Goal: Task Accomplishment & Management: Check status

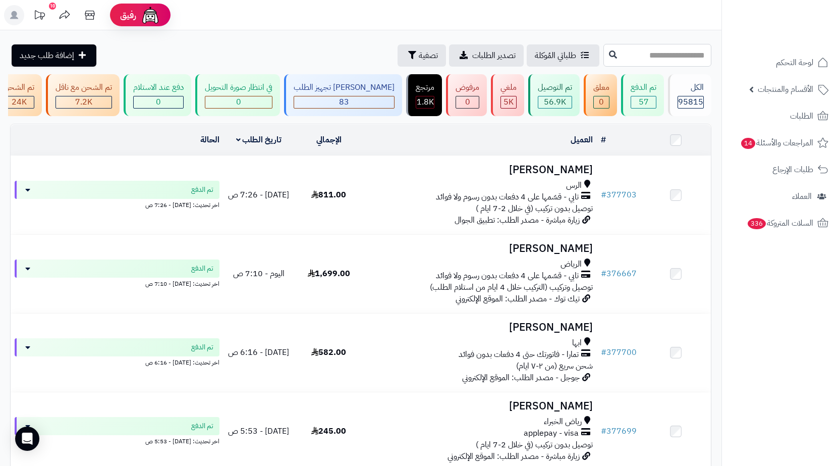
click at [676, 55] on input "text" at bounding box center [658, 55] width 108 height 23
paste input "******"
type input "******"
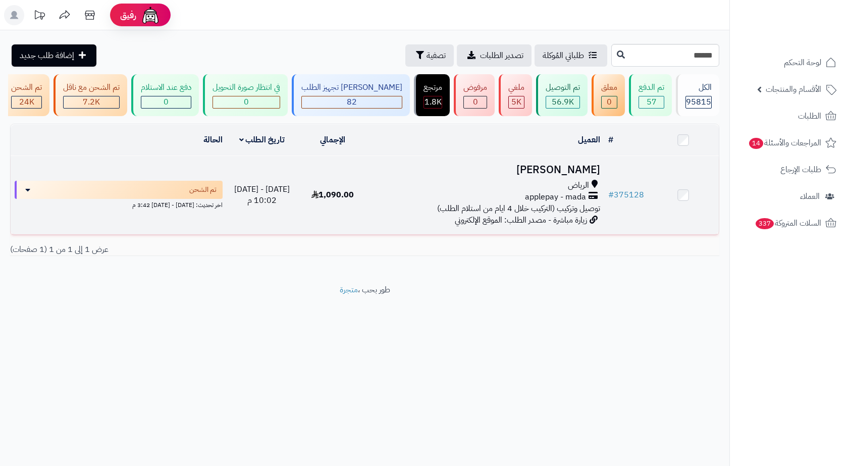
click at [466, 169] on td "بشاير [PERSON_NAME] applepay - mada توصيل وتركيب (التركيب خلال 4 ايام من استلام…" at bounding box center [486, 195] width 236 height 78
click at [489, 182] on td "بشاير [PERSON_NAME] applepay - mada توصيل وتركيب (التركيب خلال 4 ايام من استلام…" at bounding box center [486, 195] width 236 height 78
click at [438, 191] on div "الرياض" at bounding box center [487, 186] width 228 height 12
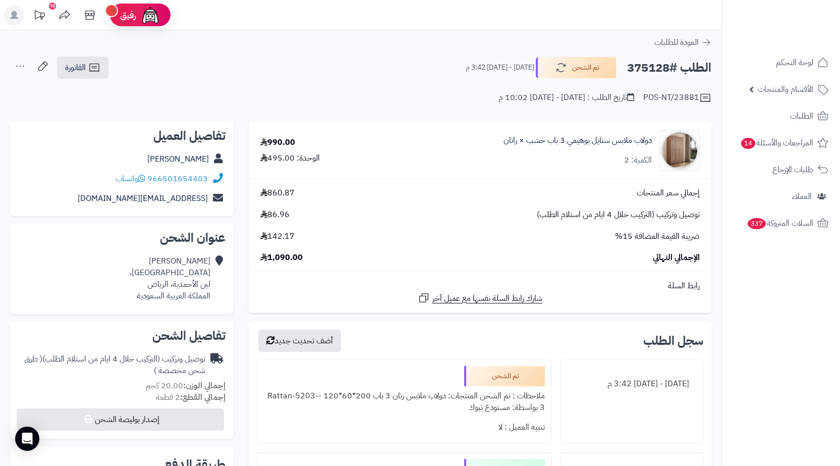
click at [640, 71] on h2 "الطلب #375128" at bounding box center [669, 68] width 84 height 21
copy h2 "375128"
click at [92, 62] on icon at bounding box center [94, 68] width 12 height 12
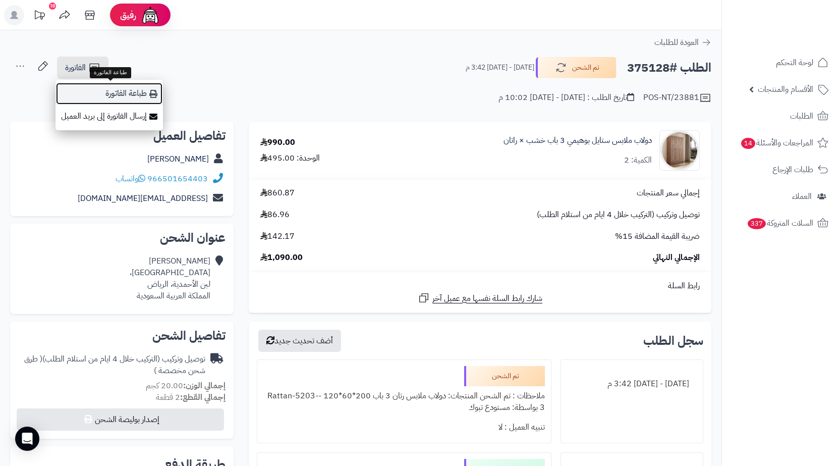
click at [109, 88] on link "طباعة الفاتورة" at bounding box center [110, 93] width 108 height 23
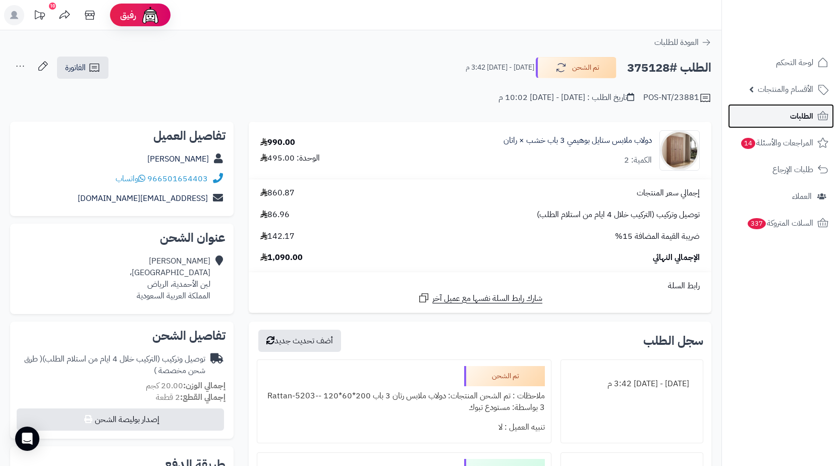
click at [780, 117] on link "الطلبات" at bounding box center [781, 116] width 106 height 24
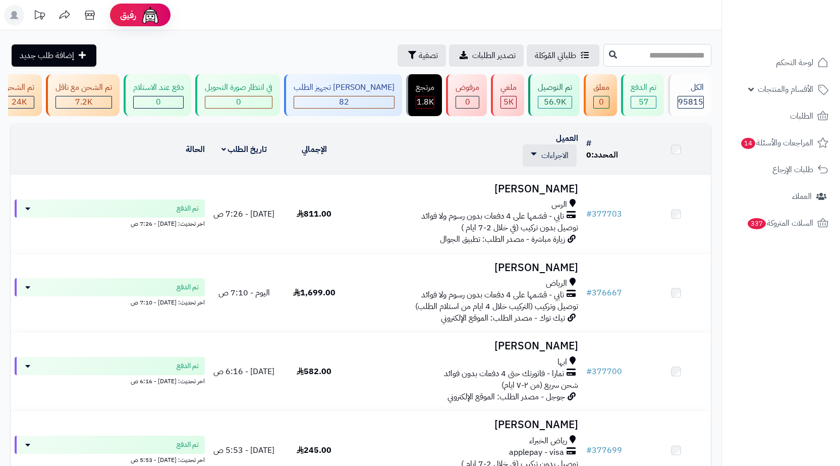
drag, startPoint x: 670, startPoint y: 55, endPoint x: 665, endPoint y: 48, distance: 8.4
click at [670, 55] on input "text" at bounding box center [658, 55] width 108 height 23
paste input "******"
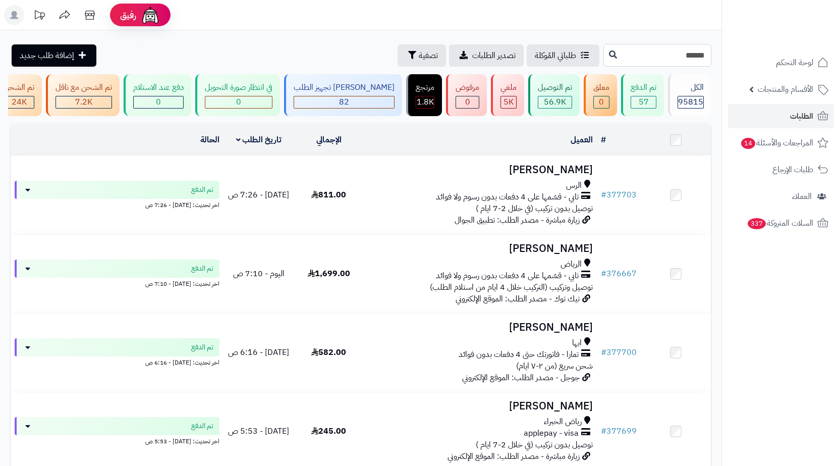
type input "******"
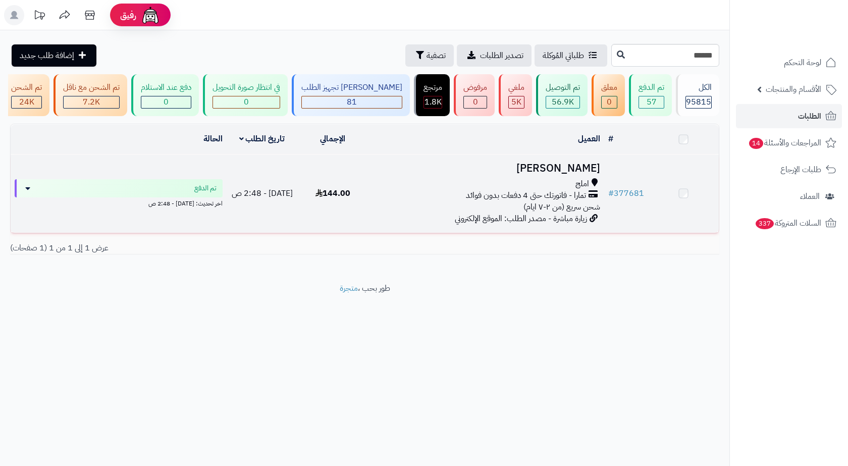
click at [532, 171] on h3 "[PERSON_NAME]" at bounding box center [487, 169] width 228 height 12
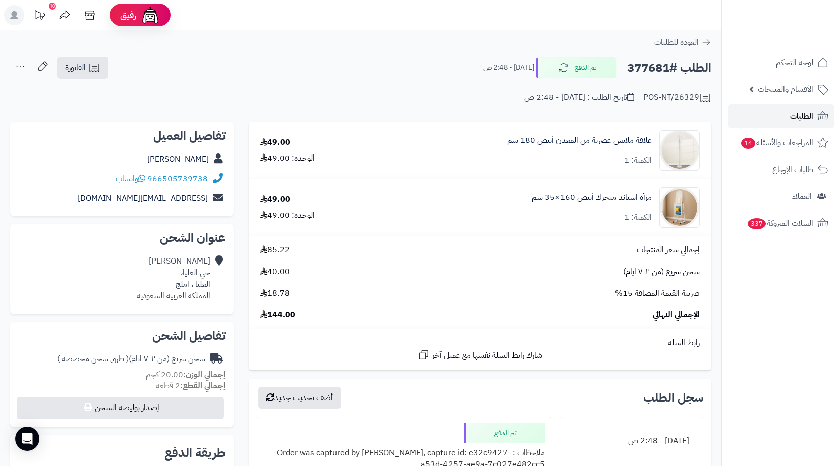
click at [797, 112] on span "الطلبات" at bounding box center [801, 116] width 23 height 14
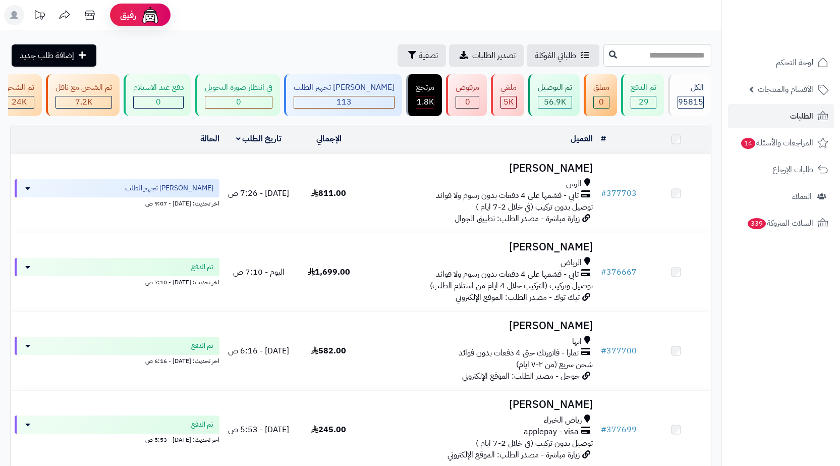
click at [683, 58] on input "text" at bounding box center [658, 55] width 108 height 23
type input "******"
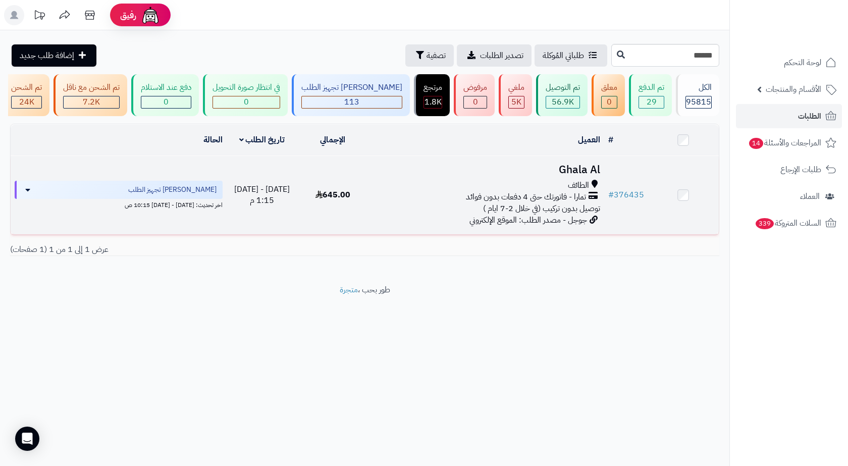
drag, startPoint x: 495, startPoint y: 187, endPoint x: 501, endPoint y: 187, distance: 5.6
click at [495, 188] on div "الطائف" at bounding box center [487, 186] width 228 height 12
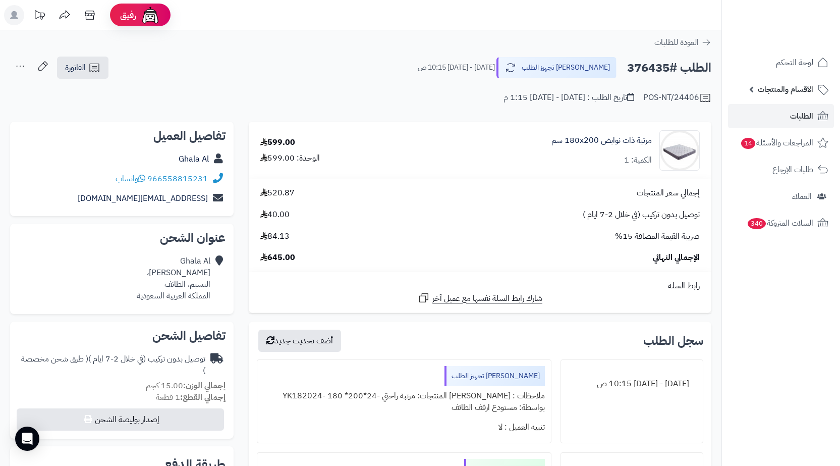
click at [765, 98] on link "الأقسام والمنتجات" at bounding box center [781, 89] width 106 height 24
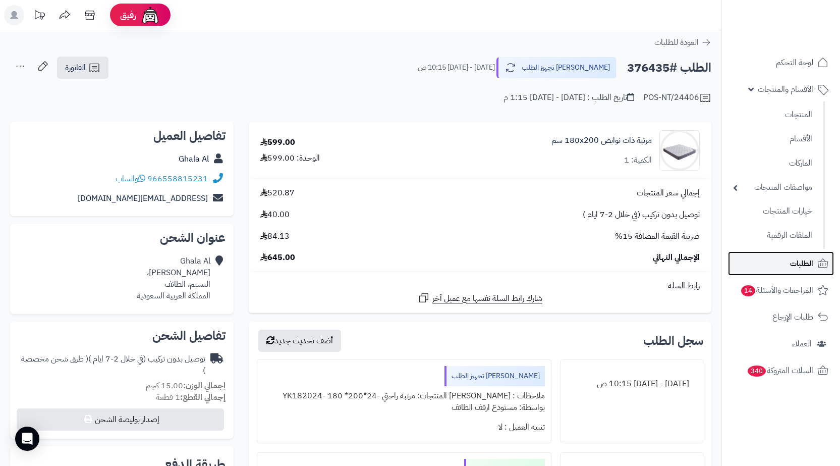
click at [789, 267] on link "الطلبات" at bounding box center [781, 263] width 106 height 24
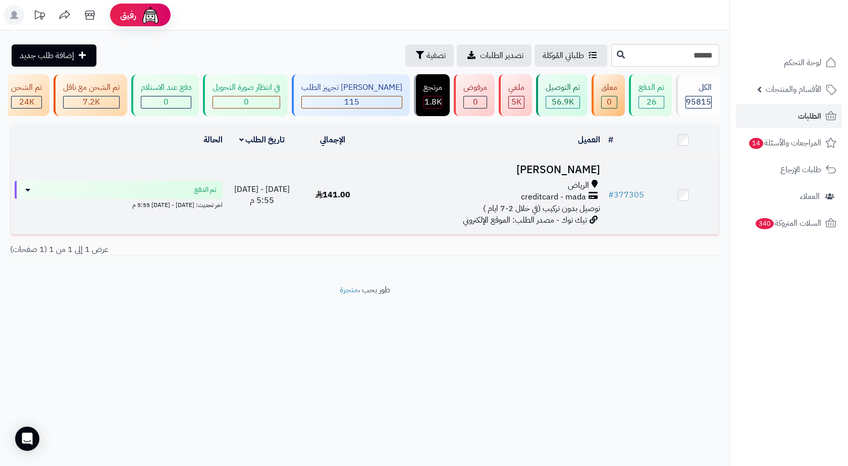
click at [532, 199] on span "creditcard - mada" at bounding box center [553, 197] width 65 height 12
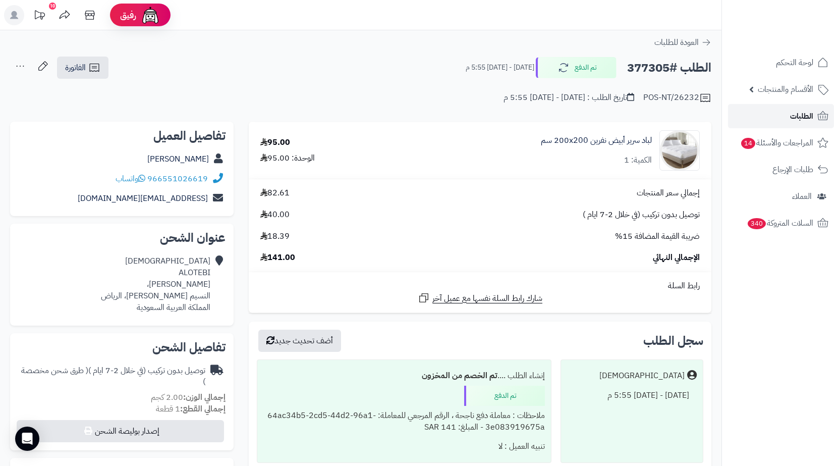
click at [823, 121] on icon at bounding box center [823, 116] width 12 height 12
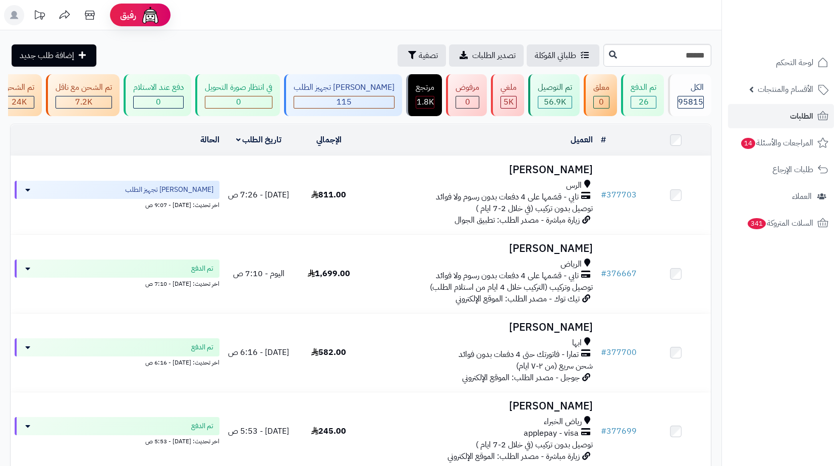
type input "******"
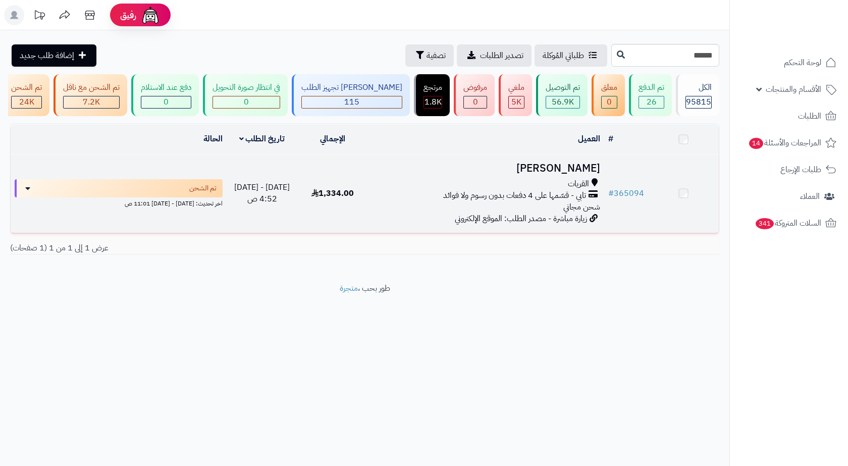
click at [492, 174] on h3 "سعود الرسلاني" at bounding box center [487, 169] width 228 height 12
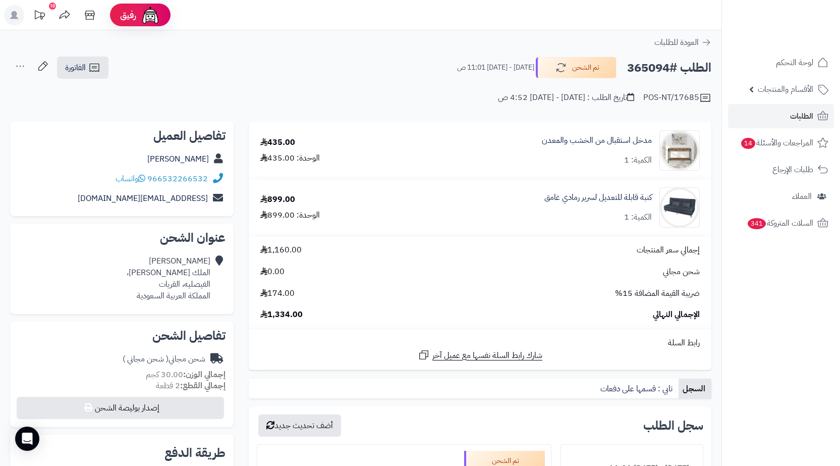
click at [651, 66] on h2 "الطلب #365094" at bounding box center [669, 68] width 84 height 21
copy h2 "365094"
click at [190, 285] on div "[PERSON_NAME] الملك [PERSON_NAME]، الفيصليه، القريات المملكة العربية السعودية" at bounding box center [169, 278] width 84 height 46
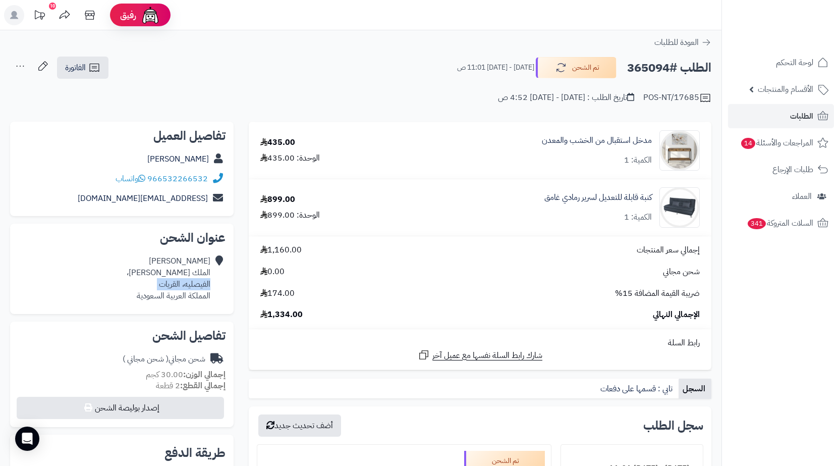
click at [190, 285] on div "[PERSON_NAME] الملك [PERSON_NAME]، الفيصليه، القريات المملكة العربية السعودية" at bounding box center [169, 278] width 84 height 46
click at [172, 293] on div "[PERSON_NAME] الملك [PERSON_NAME]، الفيصليه، القريات المملكة العربية السعودية" at bounding box center [169, 278] width 84 height 46
click at [168, 286] on div "[PERSON_NAME] الملك [PERSON_NAME]، الفيصليه، القريات المملكة العربية السعودية" at bounding box center [169, 278] width 84 height 46
copy div "القريات"
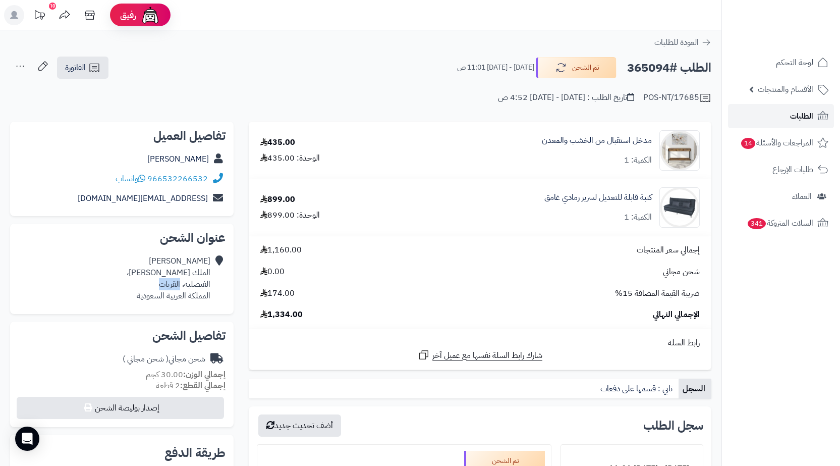
click at [756, 118] on link "الطلبات" at bounding box center [781, 116] width 106 height 24
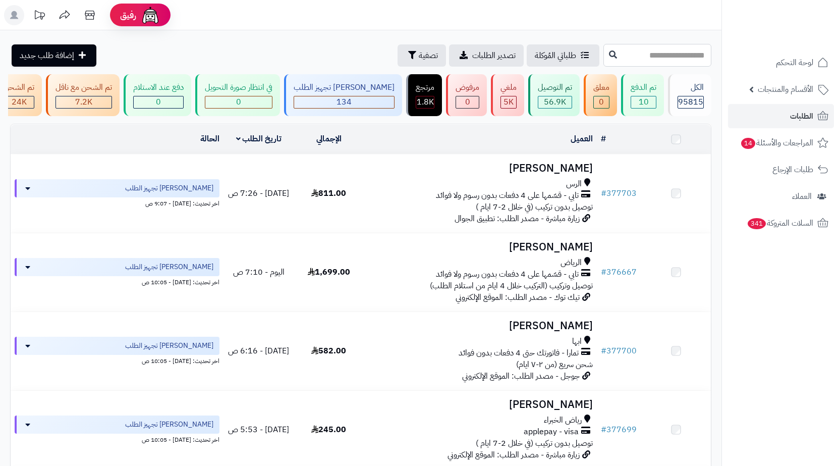
drag, startPoint x: 652, startPoint y: 61, endPoint x: 657, endPoint y: 62, distance: 5.1
click at [652, 61] on input "text" at bounding box center [658, 55] width 108 height 23
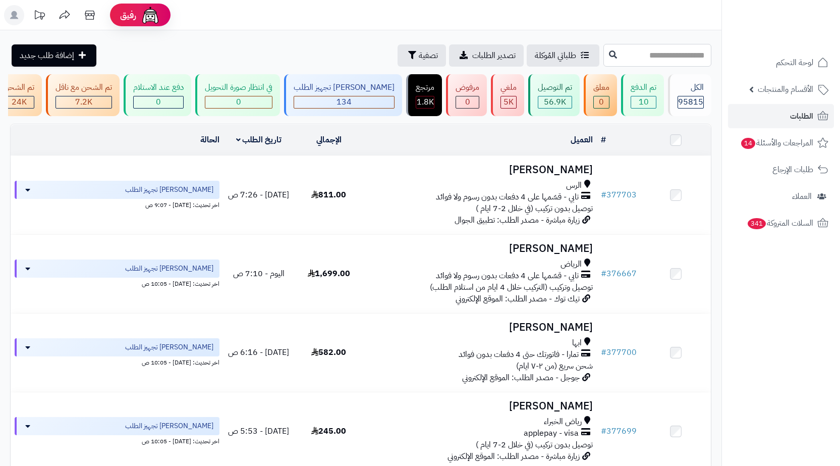
paste input "******"
type input "******"
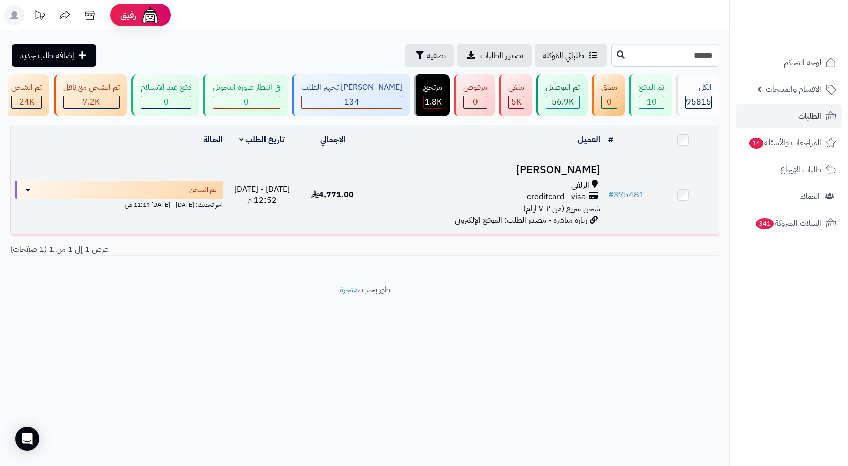
click at [543, 188] on div "الزلفي" at bounding box center [487, 186] width 228 height 12
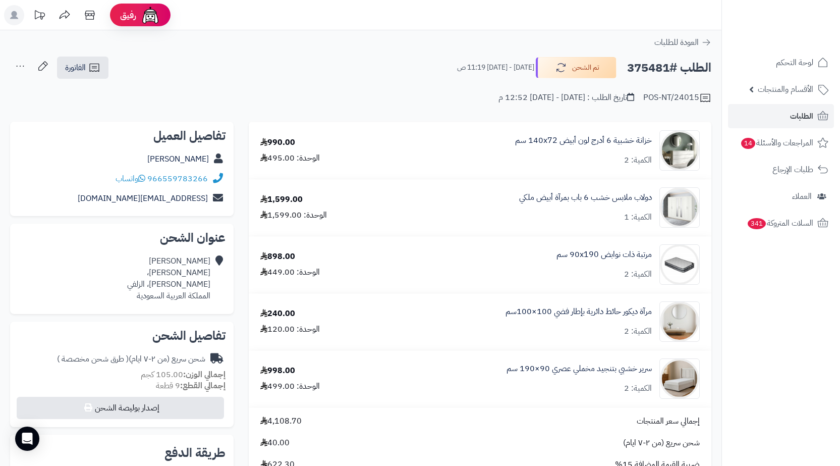
scroll to position [151, 0]
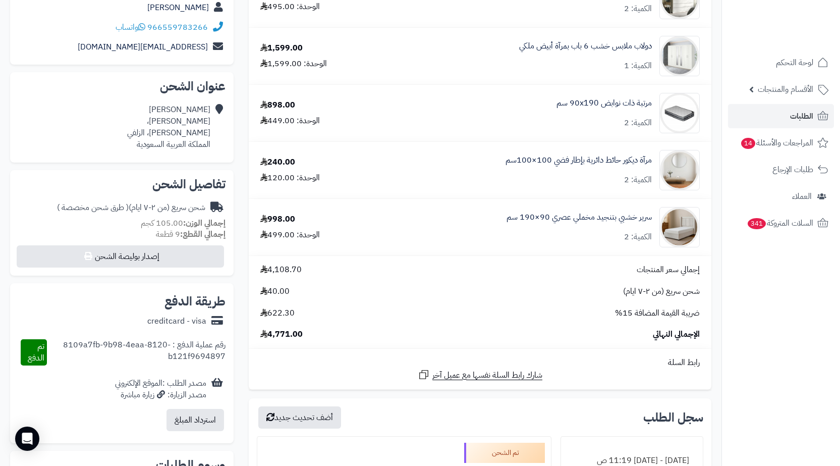
click at [156, 134] on div "ماجد المطيري مشاش عوض، مشاش عوض، الزلفي المملكة العربية السعودية" at bounding box center [168, 127] width 83 height 46
copy div "الزلفي"
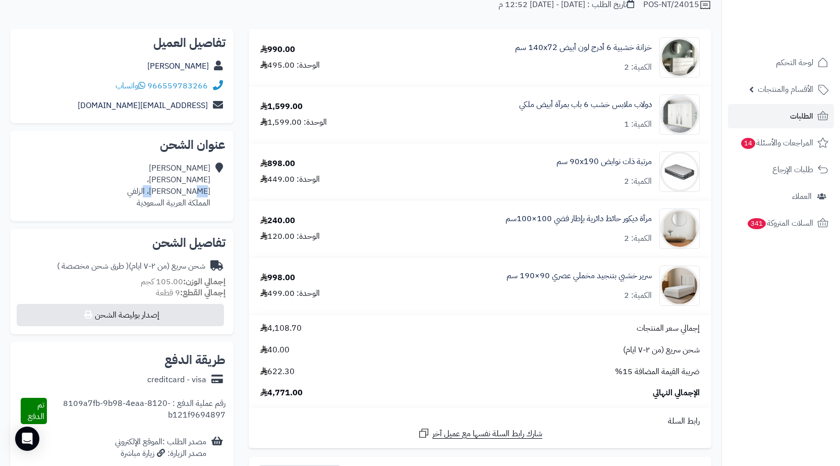
scroll to position [0, 0]
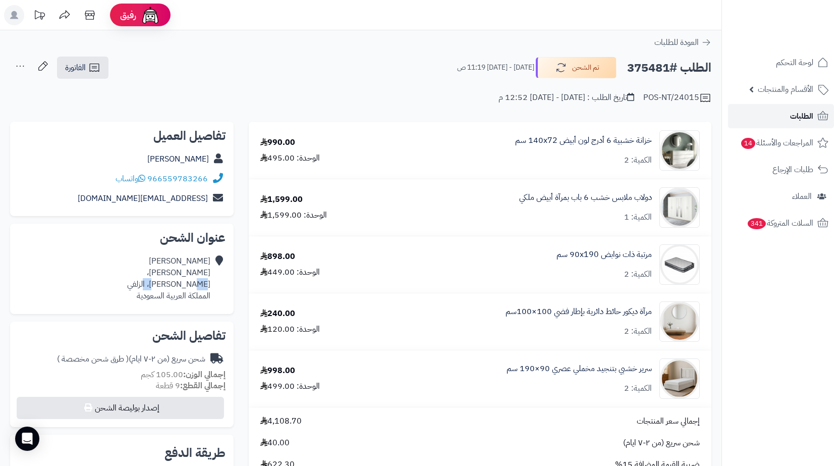
click at [800, 121] on span "الطلبات" at bounding box center [801, 116] width 23 height 14
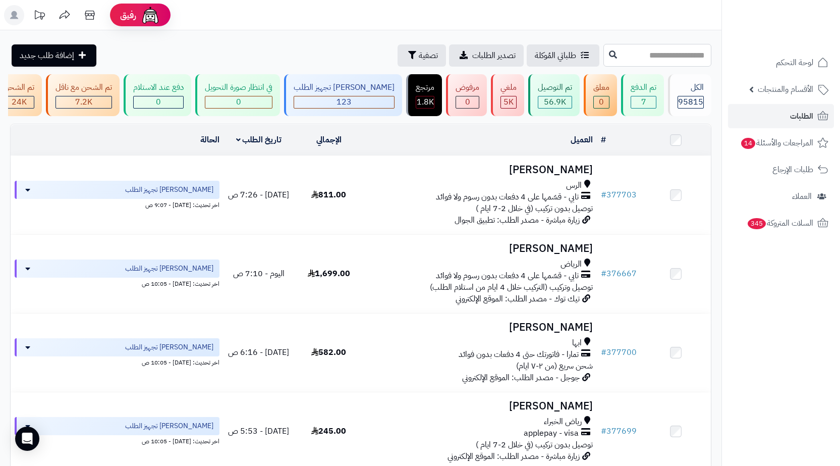
click at [629, 62] on input "text" at bounding box center [658, 55] width 108 height 23
paste input "******"
type input "******"
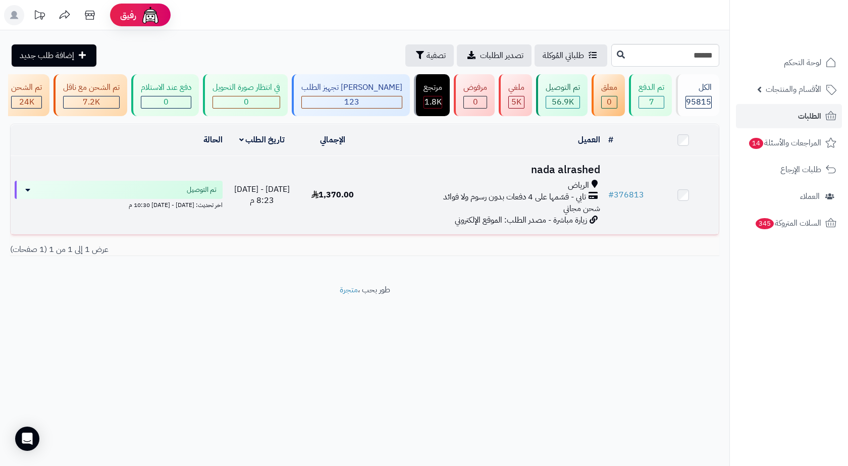
click at [554, 199] on span "تابي - قسّمها على 4 دفعات بدون رسوم ولا فوائد" at bounding box center [514, 197] width 143 height 12
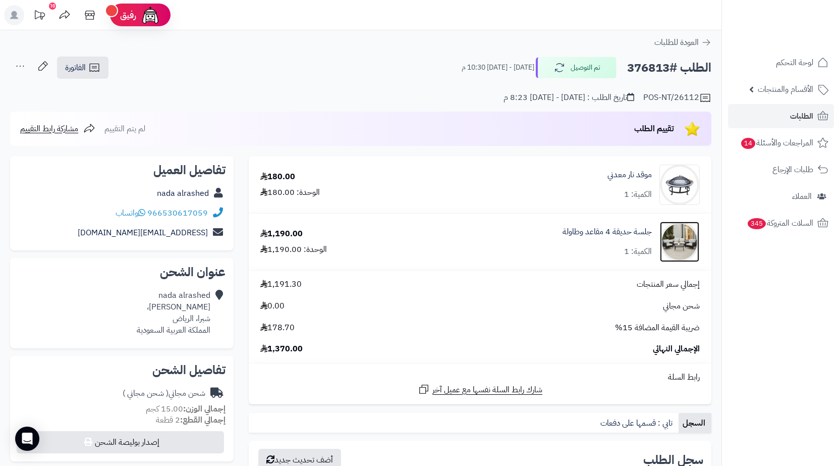
click at [685, 243] on img at bounding box center [679, 242] width 39 height 40
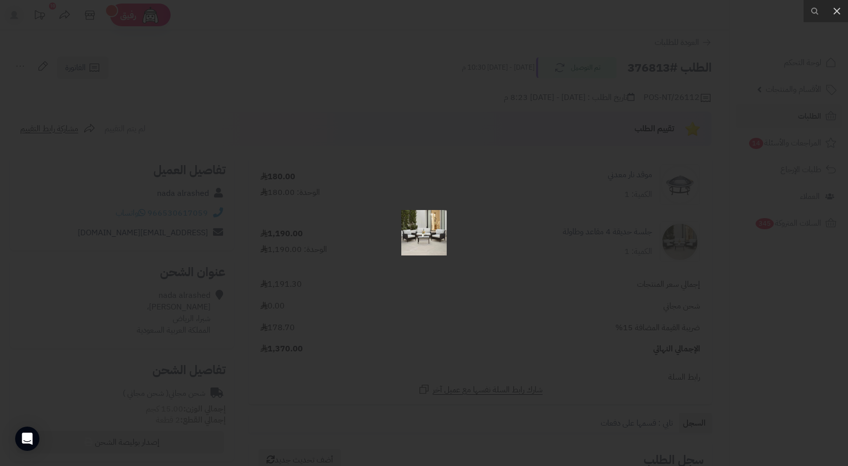
drag, startPoint x: 629, startPoint y: 212, endPoint x: 693, endPoint y: 196, distance: 65.6
click at [630, 210] on div at bounding box center [424, 233] width 848 height 466
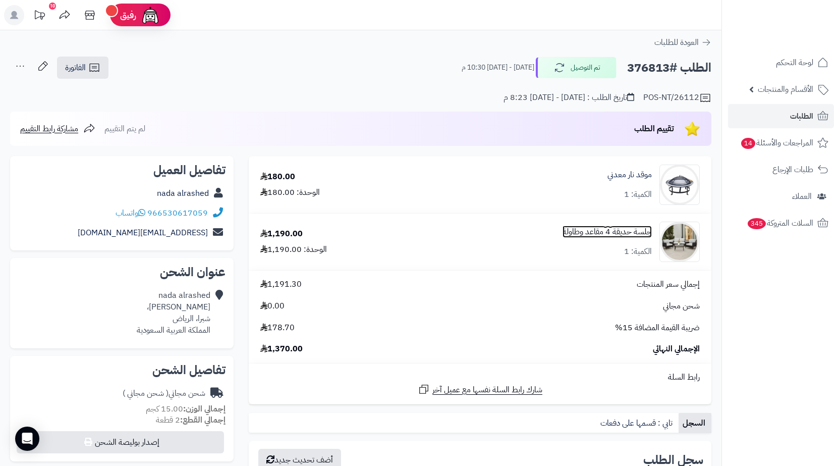
click at [620, 230] on link "جلسة حديقة 4 مقاعد وطاولة" at bounding box center [607, 232] width 89 height 12
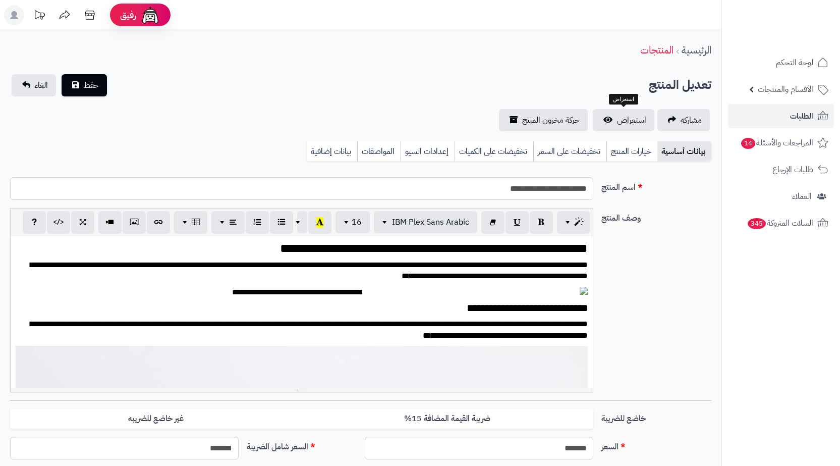
click at [639, 124] on span "استعراض" at bounding box center [631, 120] width 29 height 12
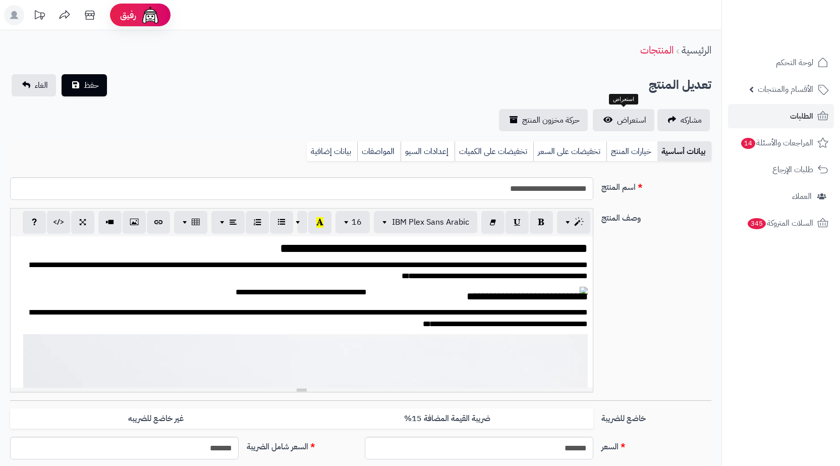
scroll to position [386, 0]
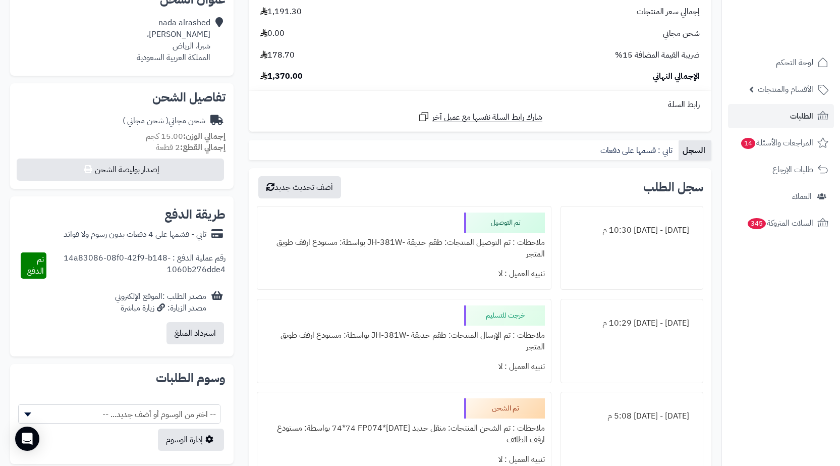
scroll to position [303, 0]
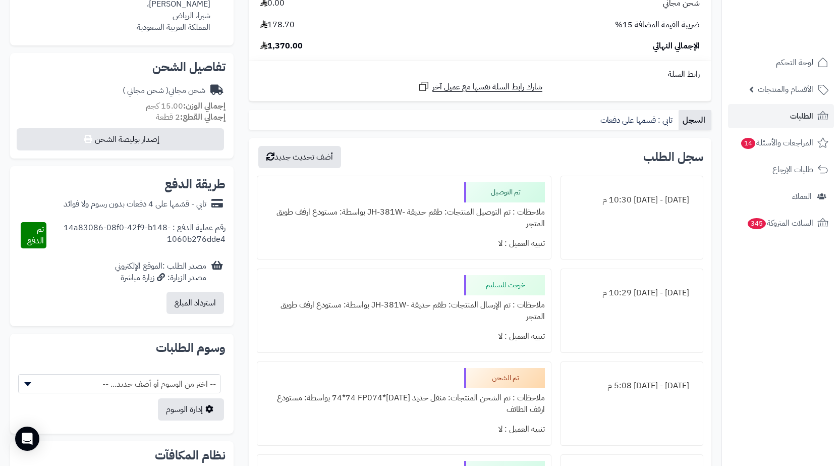
click at [316, 224] on div "ملاحظات : تم التوصيل المنتجات: طقم حديقة -JH-381W بواسطة: مستودع ارفف طويق المت…" at bounding box center [404, 217] width 282 height 31
click at [375, 238] on div "تنبيه العميل : لا" at bounding box center [404, 244] width 282 height 20
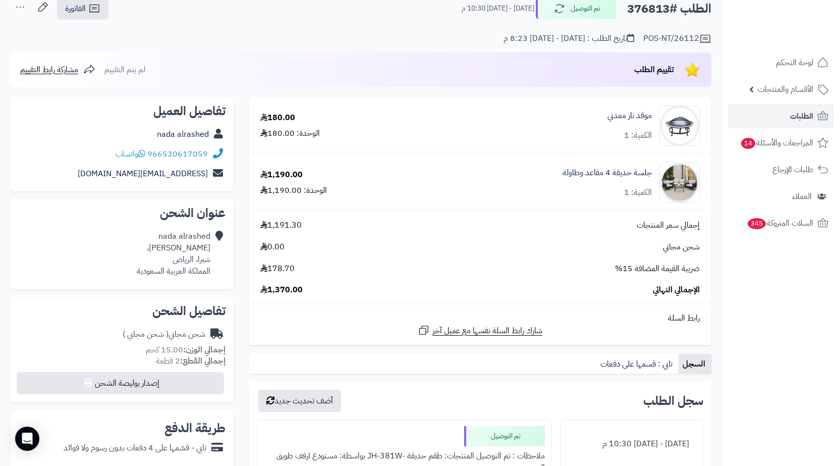
scroll to position [0, 0]
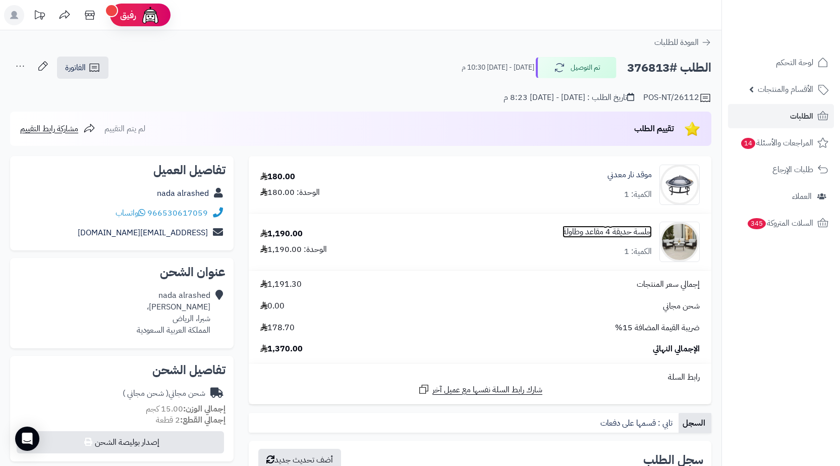
click at [594, 229] on link "جلسة حديقة 4 مقاعد وطاولة" at bounding box center [607, 232] width 89 height 12
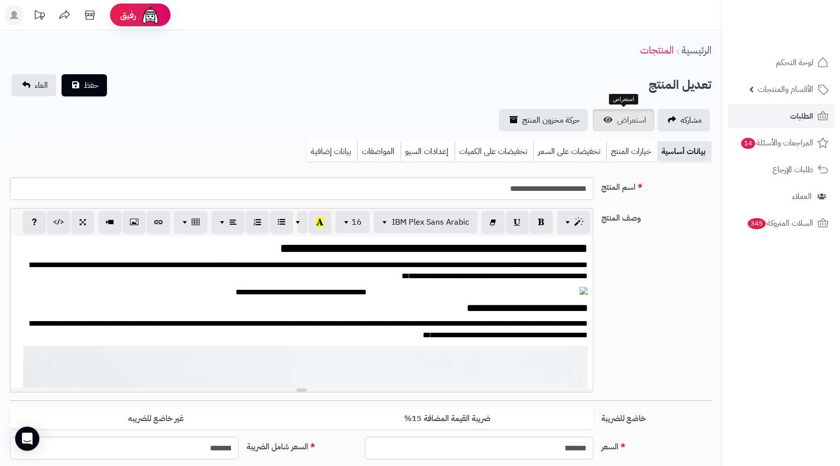
scroll to position [386, 0]
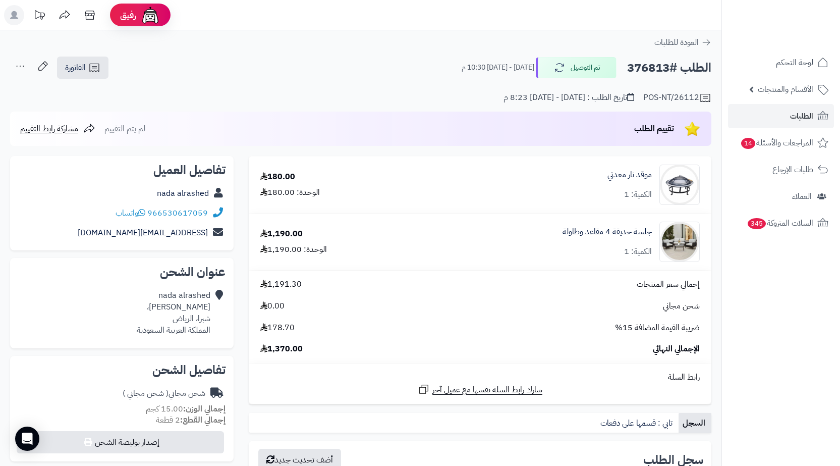
click at [642, 59] on h2 "الطلب #376813" at bounding box center [669, 68] width 84 height 21
copy h2 "376813"
click at [608, 237] on link "جلسة حديقة 4 مقاعد وطاولة" at bounding box center [607, 232] width 89 height 12
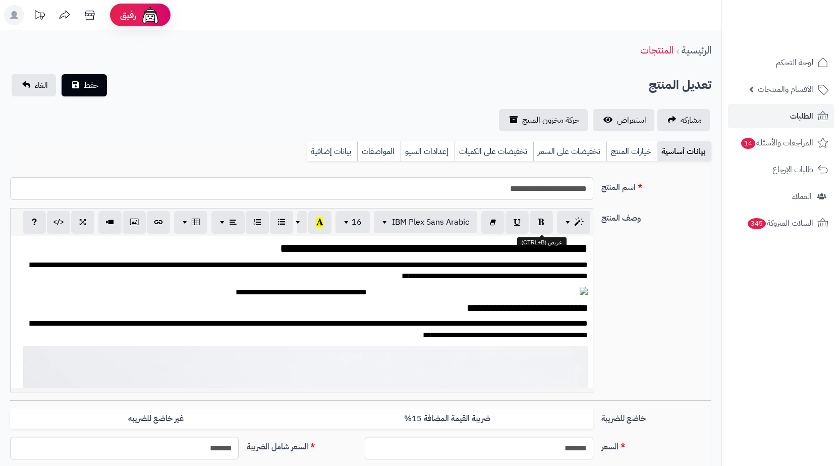
scroll to position [386, 0]
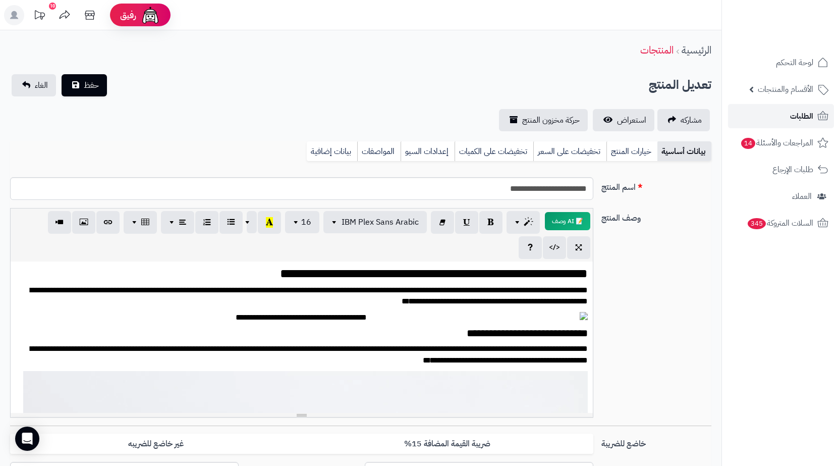
click at [791, 117] on span "الطلبات" at bounding box center [801, 116] width 23 height 14
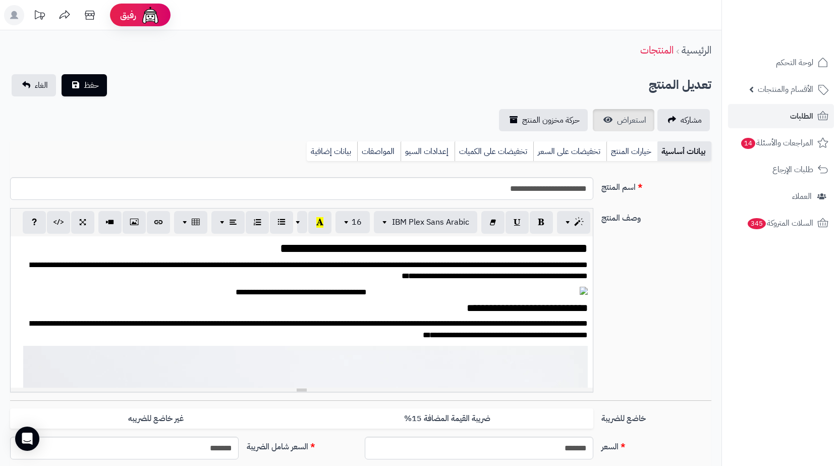
scroll to position [391, 0]
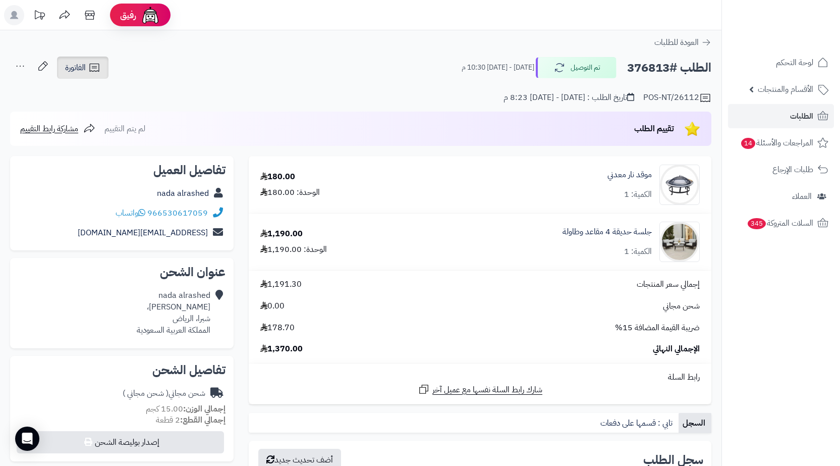
click at [94, 63] on icon at bounding box center [94, 68] width 12 height 12
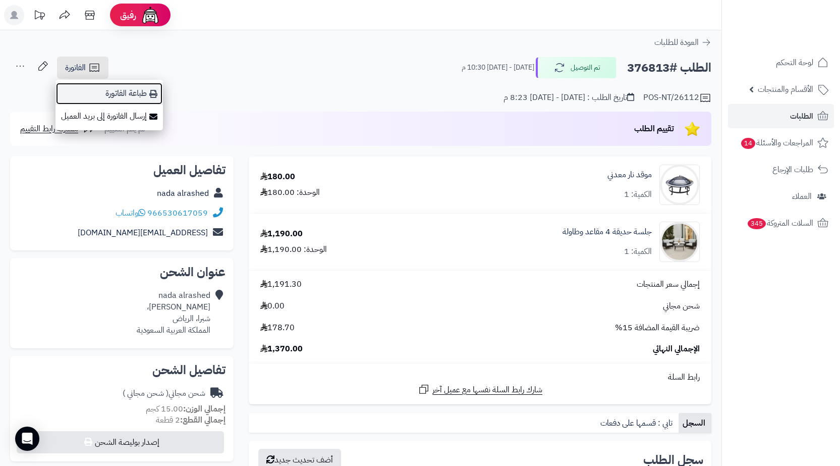
click at [118, 87] on link "طباعة الفاتورة" at bounding box center [110, 93] width 108 height 23
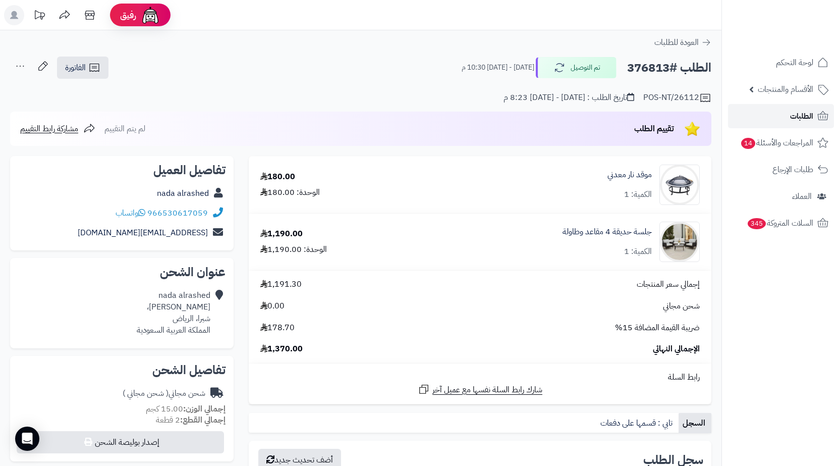
click at [769, 125] on link "الطلبات" at bounding box center [781, 116] width 106 height 24
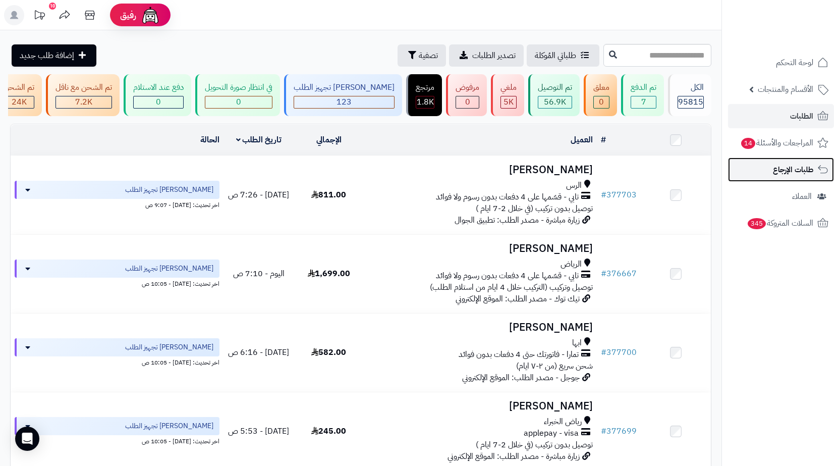
click at [776, 180] on link "طلبات الإرجاع" at bounding box center [781, 169] width 106 height 24
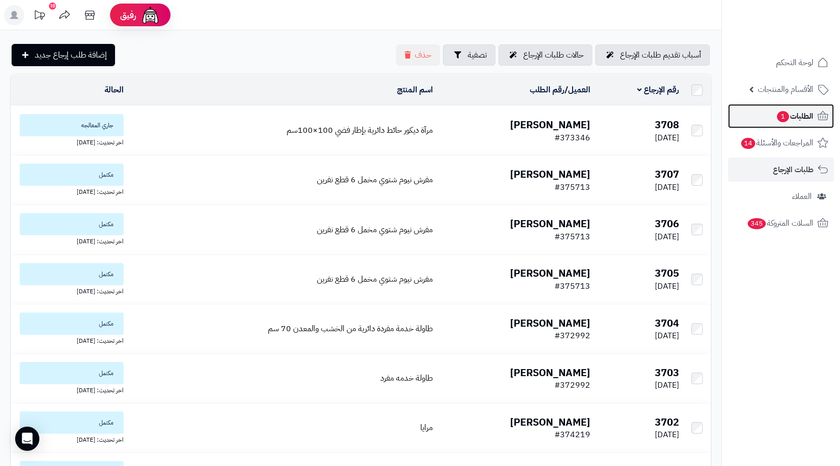
click at [782, 118] on span "1" at bounding box center [783, 117] width 13 height 12
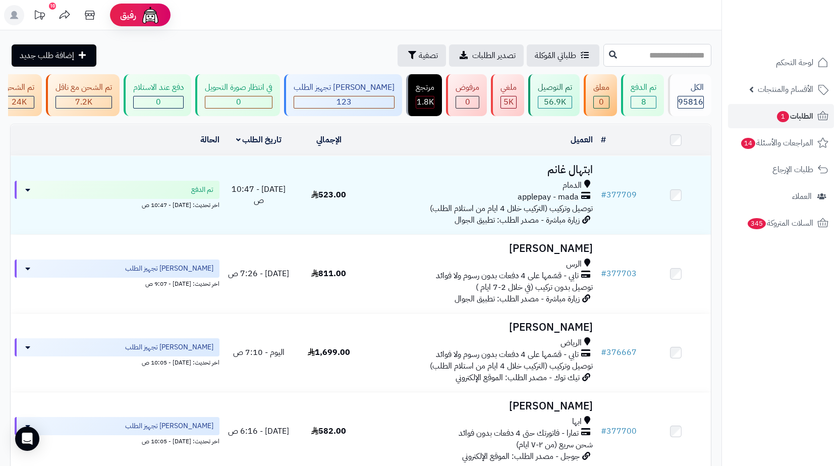
paste input "******"
click at [614, 60] on input "text" at bounding box center [658, 55] width 108 height 23
type input "******"
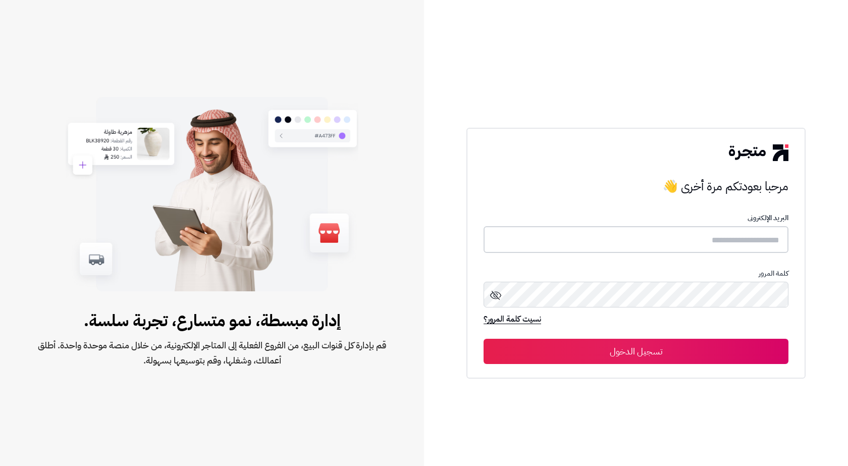
type input "*******"
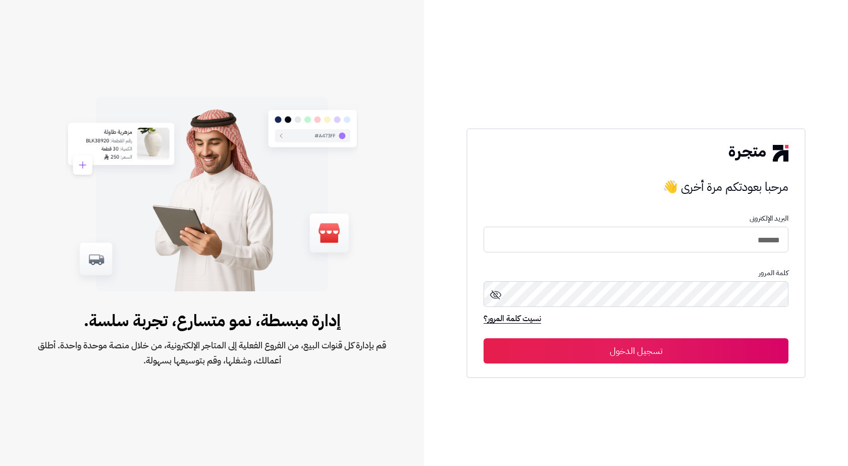
drag, startPoint x: 653, startPoint y: 354, endPoint x: 535, endPoint y: 251, distance: 157.1
click at [653, 355] on button "تسجيل الدخول" at bounding box center [636, 350] width 305 height 25
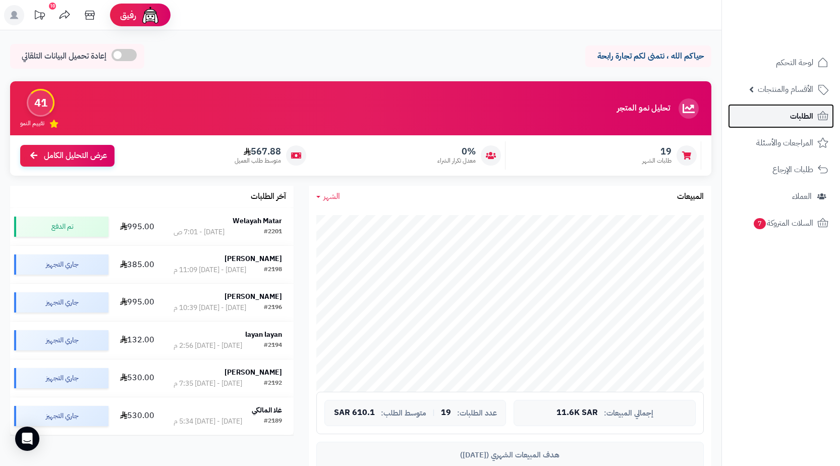
click at [768, 121] on link "الطلبات" at bounding box center [781, 116] width 106 height 24
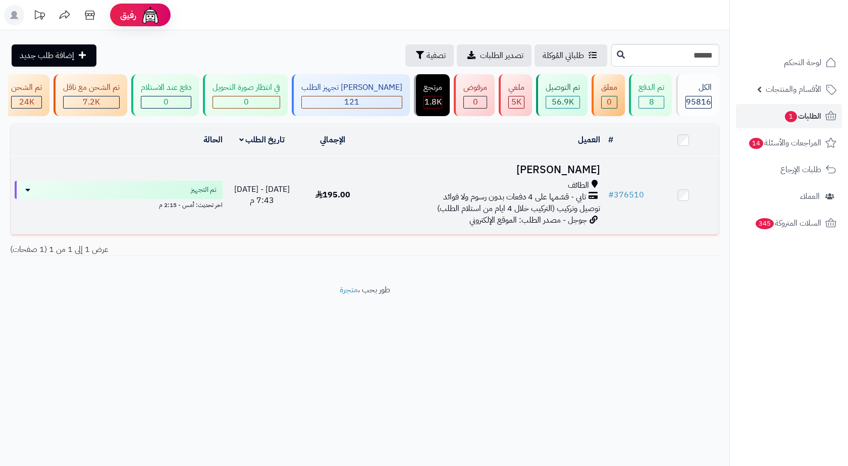
click at [557, 186] on div "الطائف" at bounding box center [487, 186] width 228 height 12
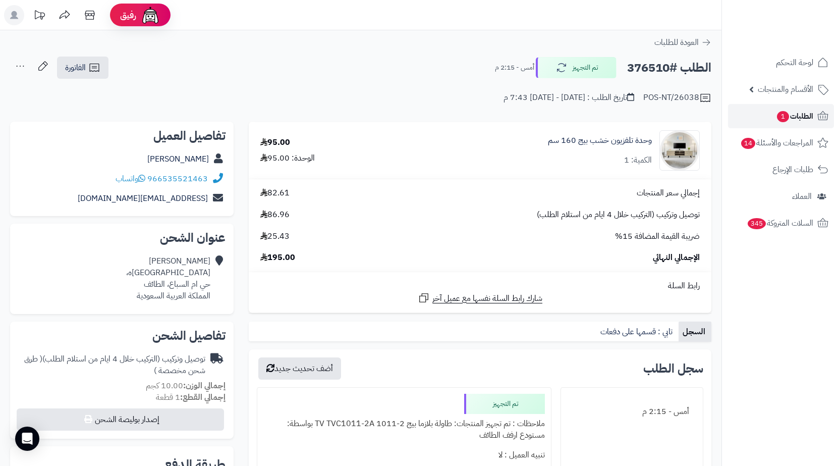
click at [751, 116] on link "الطلبات 1" at bounding box center [781, 116] width 106 height 24
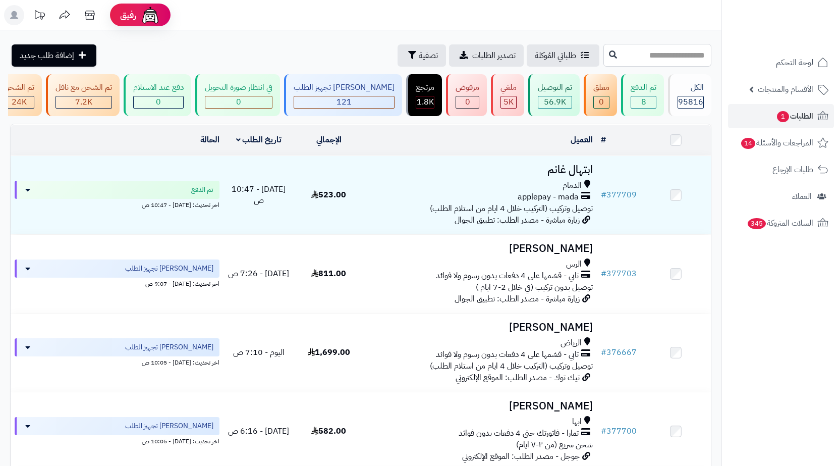
click at [680, 46] on input "text" at bounding box center [658, 55] width 108 height 23
paste input "******"
type input "******"
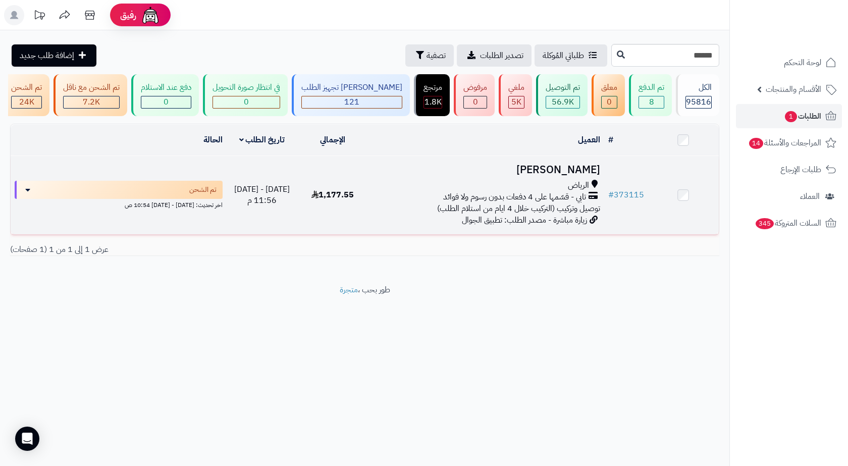
click at [520, 191] on div "الرياض" at bounding box center [487, 186] width 228 height 12
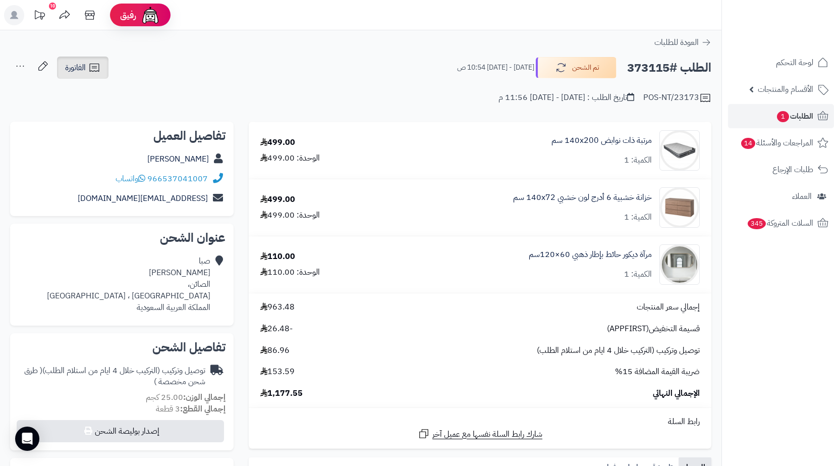
click at [65, 66] on span "الفاتورة" at bounding box center [75, 68] width 21 height 12
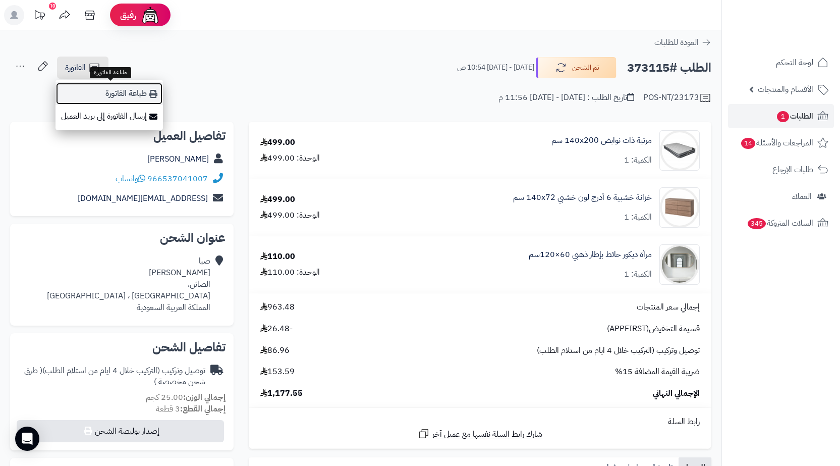
click at [127, 91] on link "طباعة الفاتورة" at bounding box center [110, 93] width 108 height 23
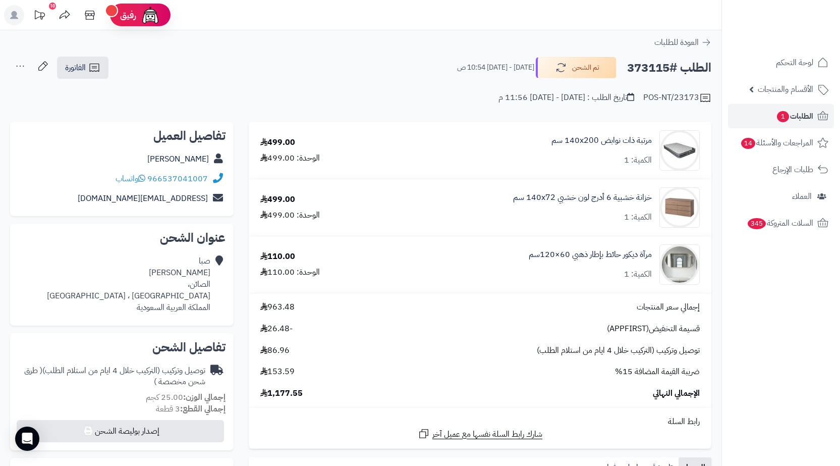
click at [648, 65] on h2 "الطلب #373115" at bounding box center [669, 68] width 84 height 21
copy h2 "373115"
click at [809, 113] on span "الطلبات 1" at bounding box center [794, 116] width 37 height 14
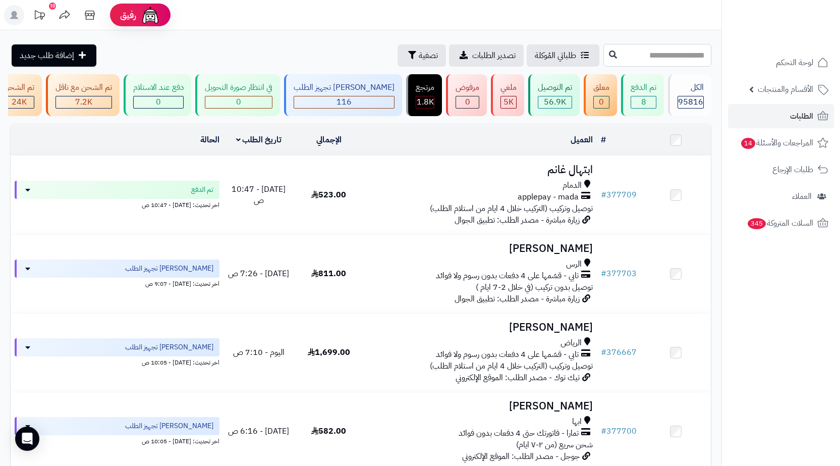
paste input "******"
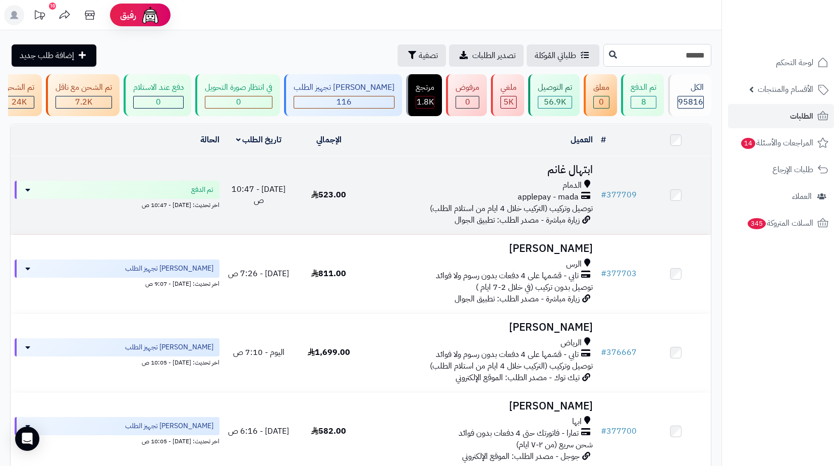
type input "******"
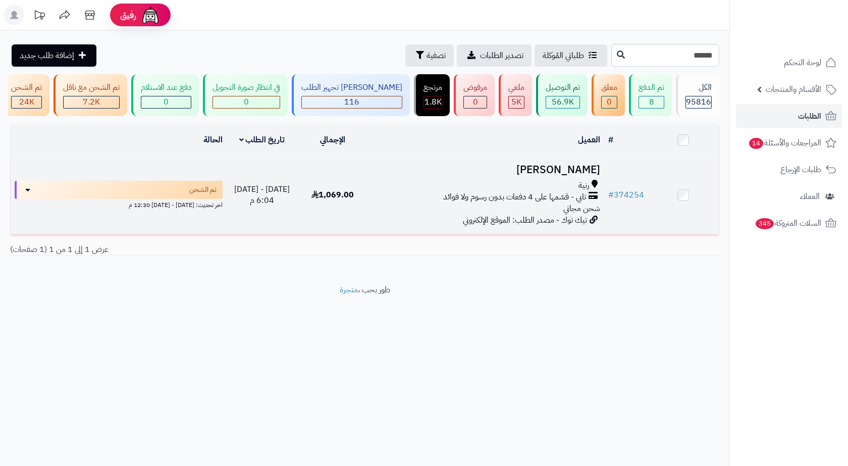
click at [576, 190] on div "رنية" at bounding box center [487, 186] width 228 height 12
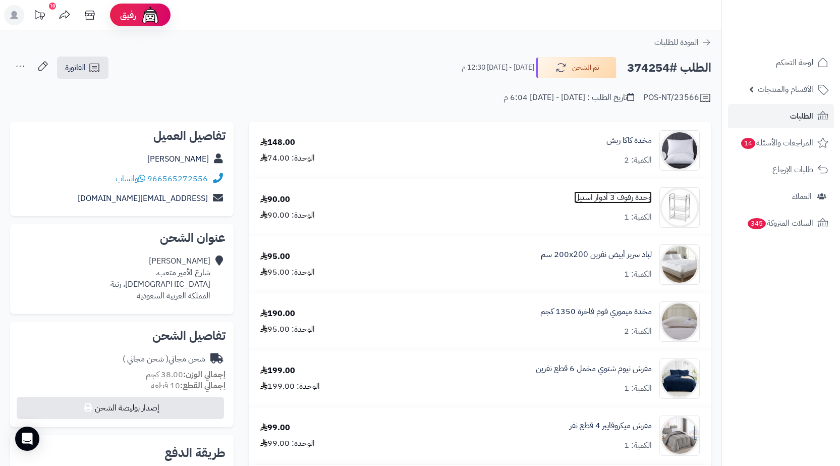
click at [628, 200] on link "وحدة رفوف 3 أدوار استيل" at bounding box center [613, 198] width 78 height 12
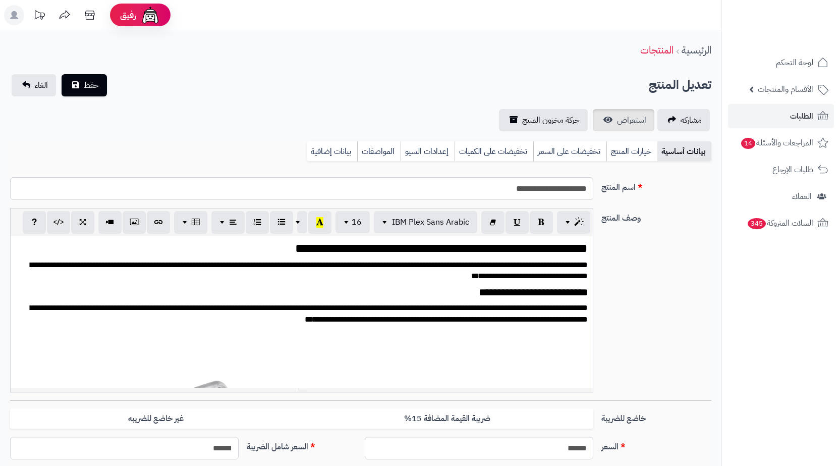
scroll to position [1547, 0]
click at [639, 121] on span "استعراض" at bounding box center [631, 120] width 29 height 12
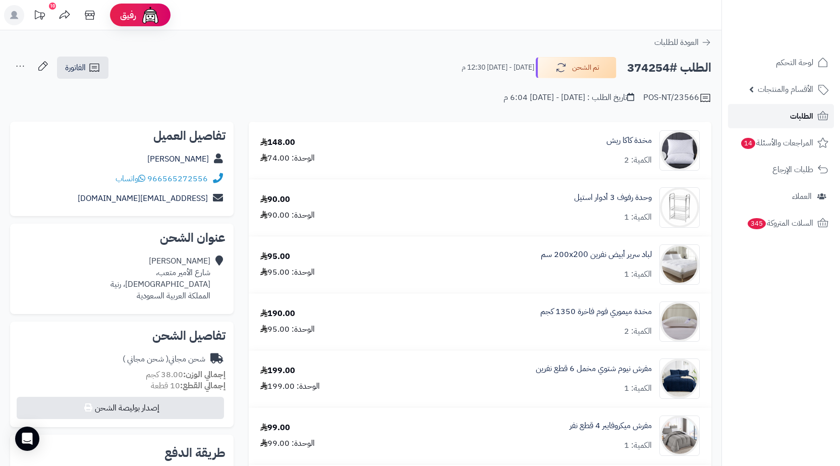
click at [799, 123] on span "الطلبات" at bounding box center [801, 116] width 23 height 14
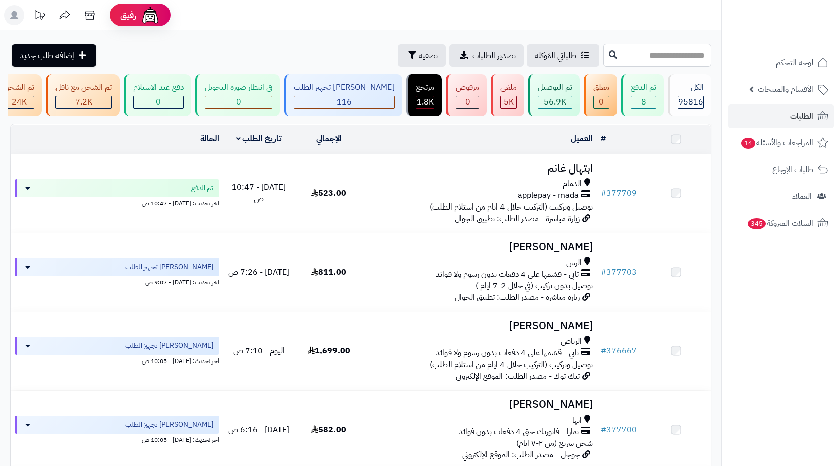
click at [641, 55] on input "text" at bounding box center [658, 55] width 108 height 23
paste input "******"
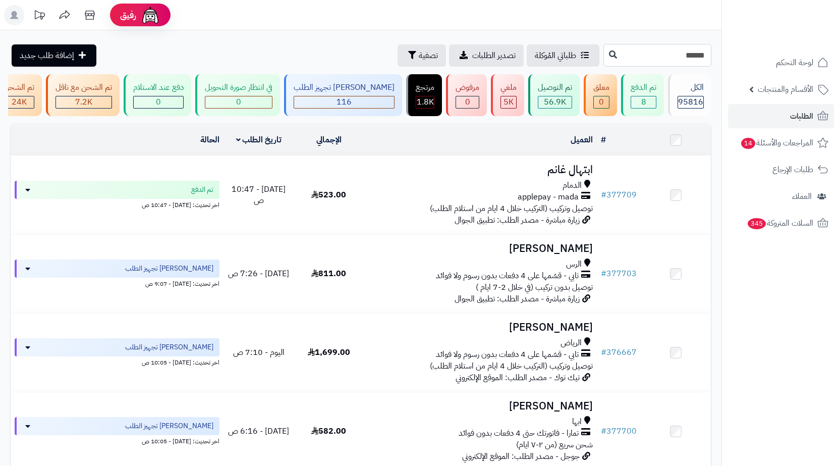
type input "******"
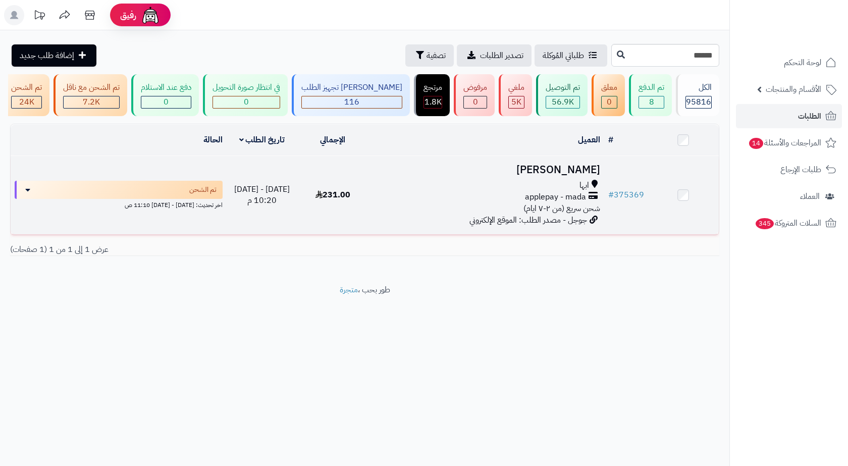
click at [552, 176] on h3 "[PERSON_NAME]" at bounding box center [487, 170] width 228 height 12
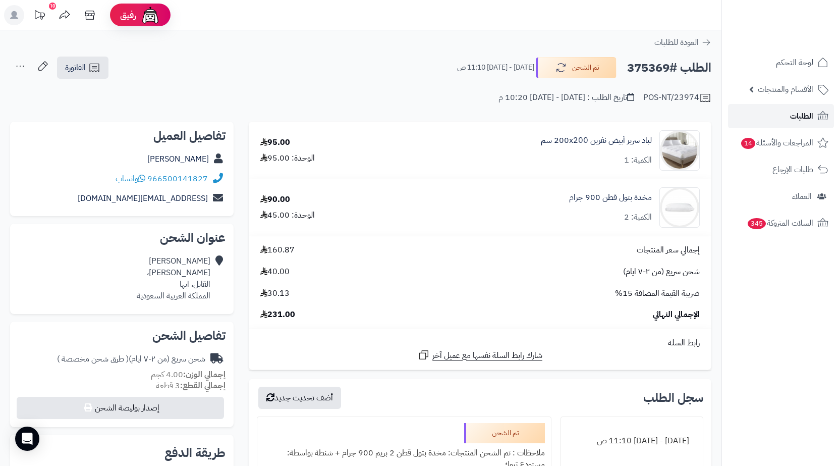
click at [744, 112] on link "الطلبات" at bounding box center [781, 116] width 106 height 24
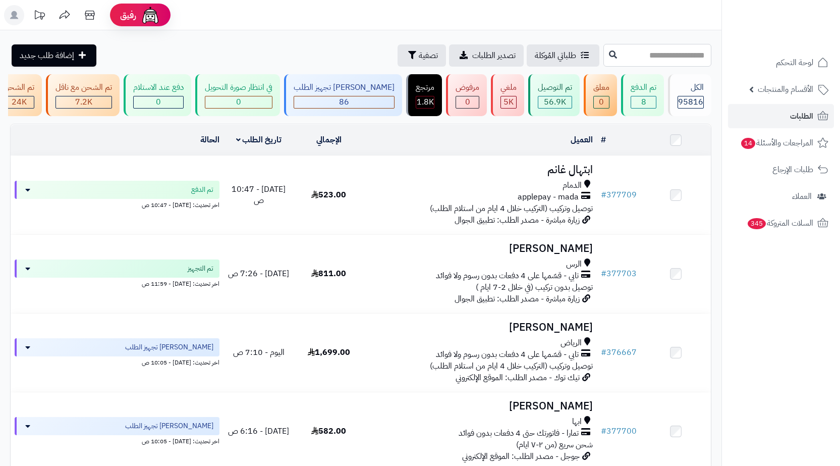
click at [679, 60] on input "text" at bounding box center [658, 55] width 108 height 23
paste input "******"
type input "******"
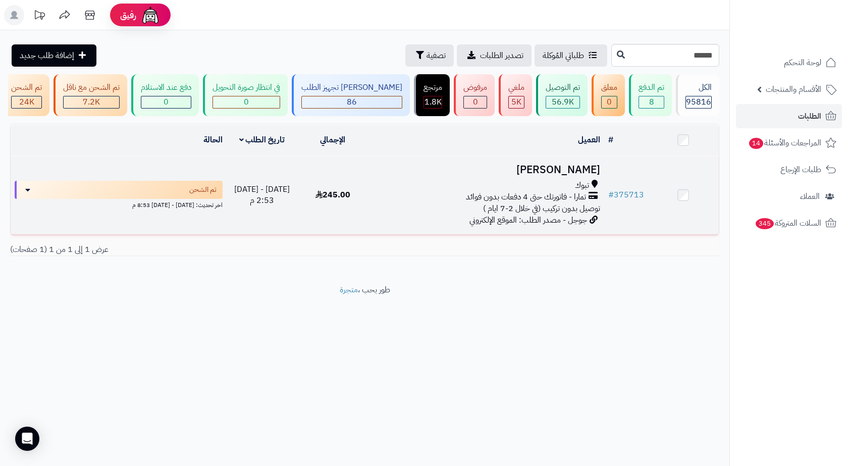
click at [477, 184] on td "محمد النومسي تبوك تمارا - فاتورتك حتى 4 دفعات بدون فوائد توصيل بدون تركيب (في خ…" at bounding box center [486, 195] width 236 height 78
click at [477, 189] on div "تبوك" at bounding box center [487, 186] width 228 height 12
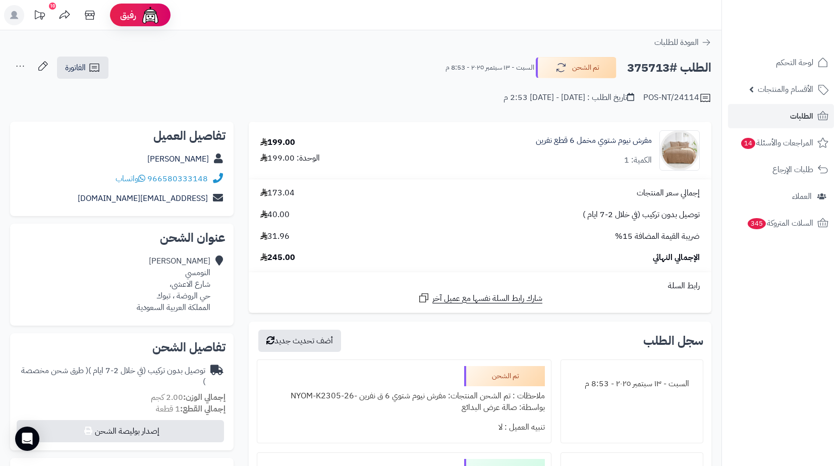
click at [654, 70] on h2 "الطلب #375713" at bounding box center [669, 68] width 84 height 21
copy h2 "375713"
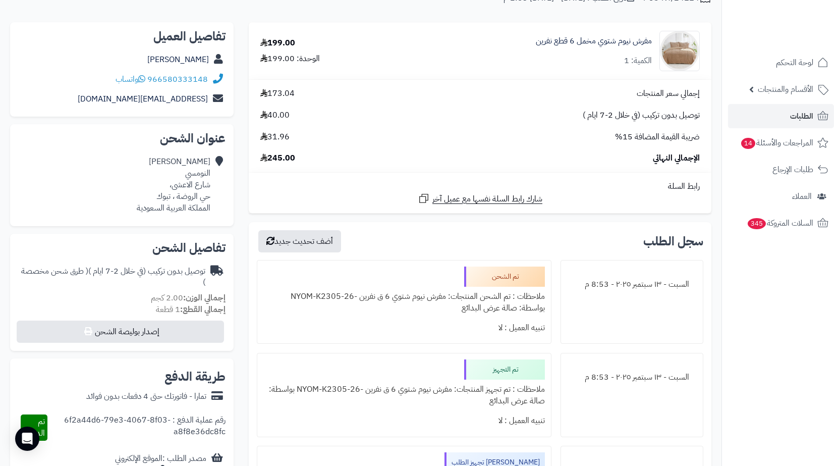
scroll to position [252, 0]
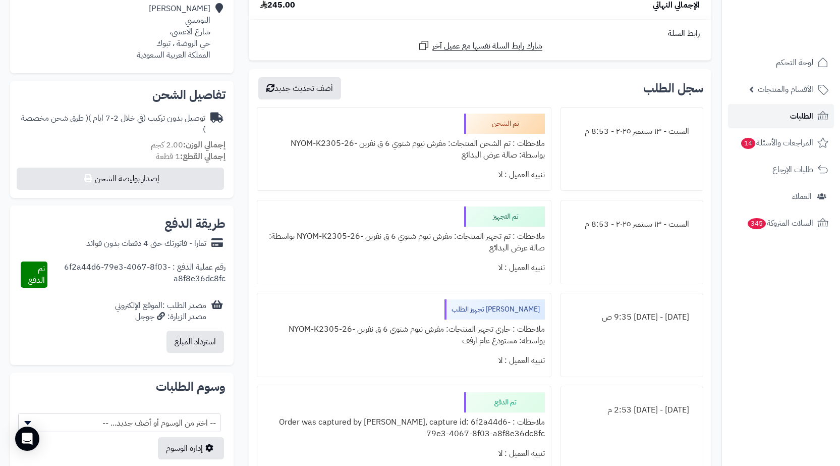
click at [794, 122] on span "الطلبات" at bounding box center [801, 116] width 23 height 14
click at [765, 112] on link "الطلبات" at bounding box center [781, 116] width 106 height 24
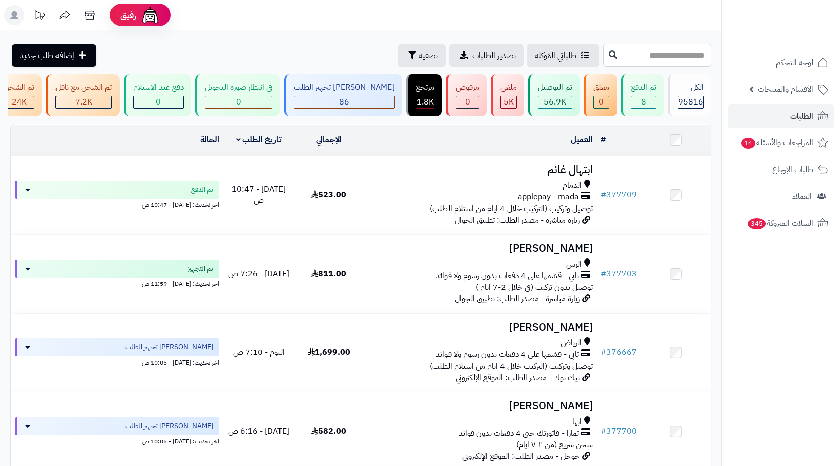
click at [679, 48] on input "text" at bounding box center [658, 55] width 108 height 23
paste input "******"
type input "******"
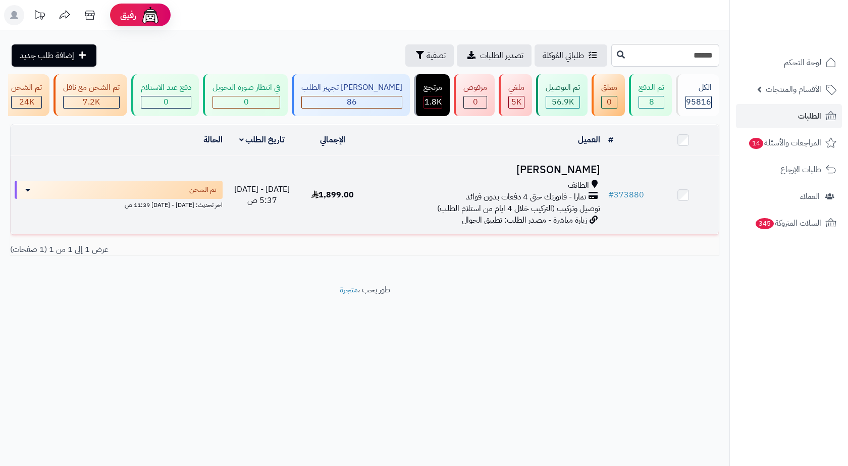
click at [491, 176] on h3 "[PERSON_NAME]" at bounding box center [487, 170] width 228 height 12
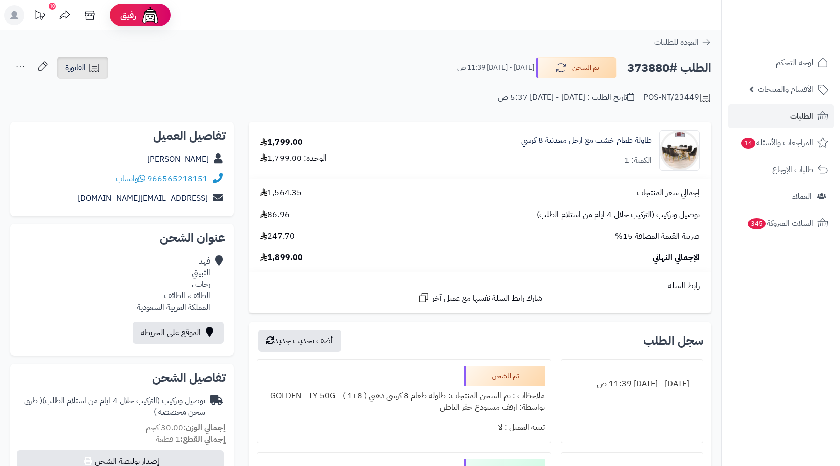
click at [99, 63] on icon at bounding box center [94, 68] width 12 height 12
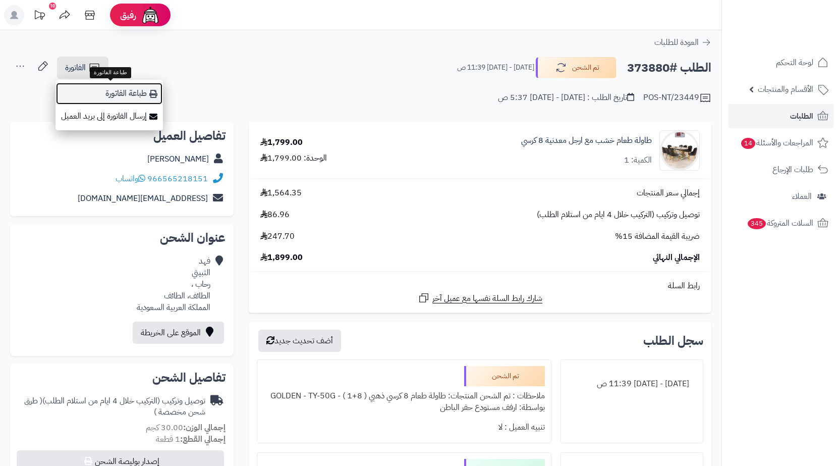
click at [150, 86] on link "طباعة الفاتورة" at bounding box center [110, 93] width 108 height 23
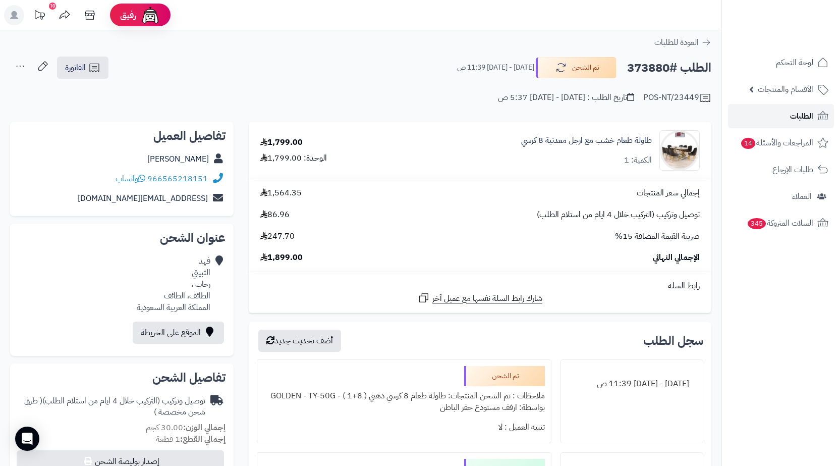
click at [758, 114] on link "الطلبات" at bounding box center [781, 116] width 106 height 24
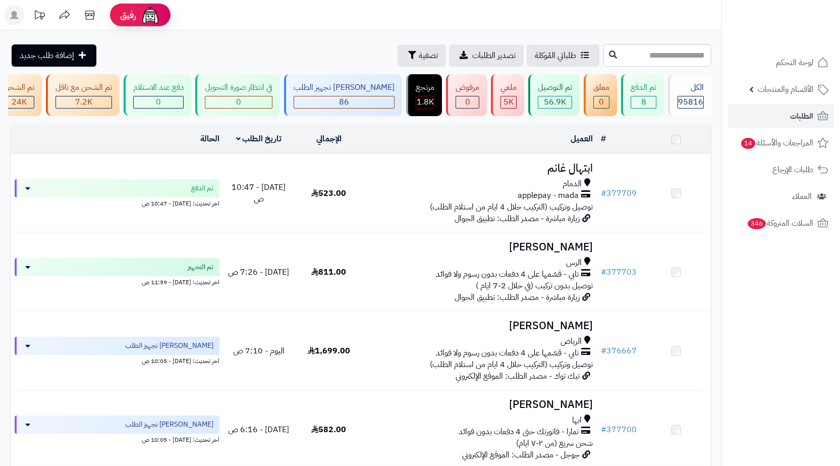
click at [668, 58] on input "text" at bounding box center [658, 55] width 108 height 23
type input "******"
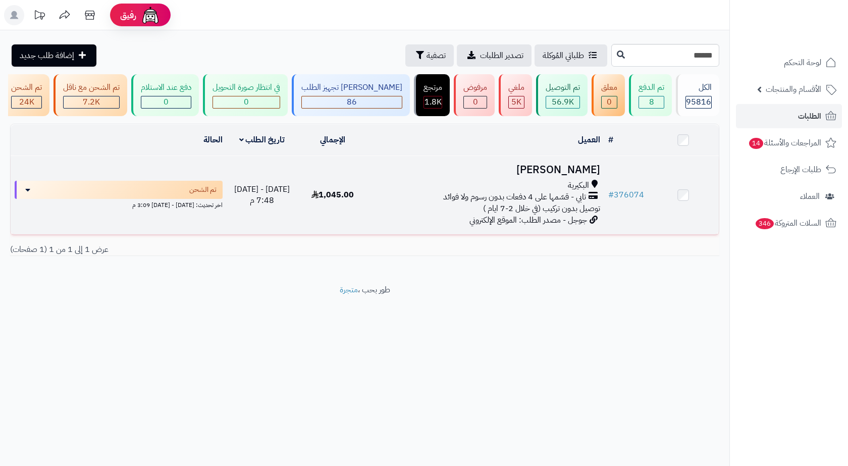
click at [491, 176] on h3 "[PERSON_NAME]" at bounding box center [487, 170] width 228 height 12
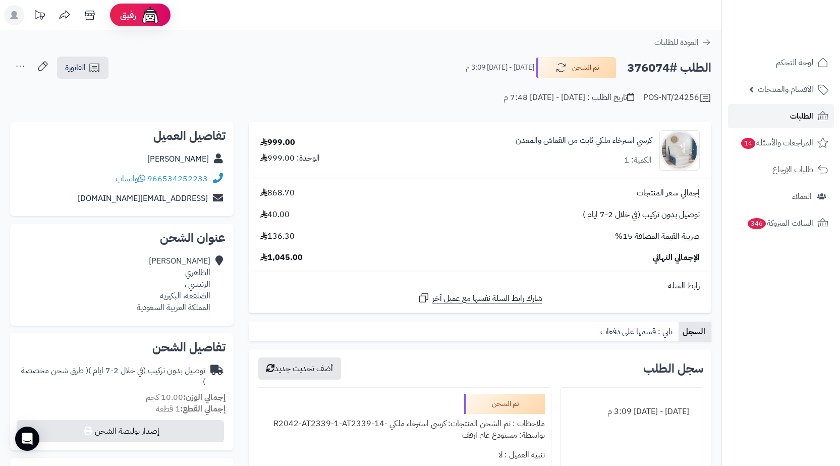
click at [805, 111] on span "الطلبات" at bounding box center [801, 116] width 23 height 14
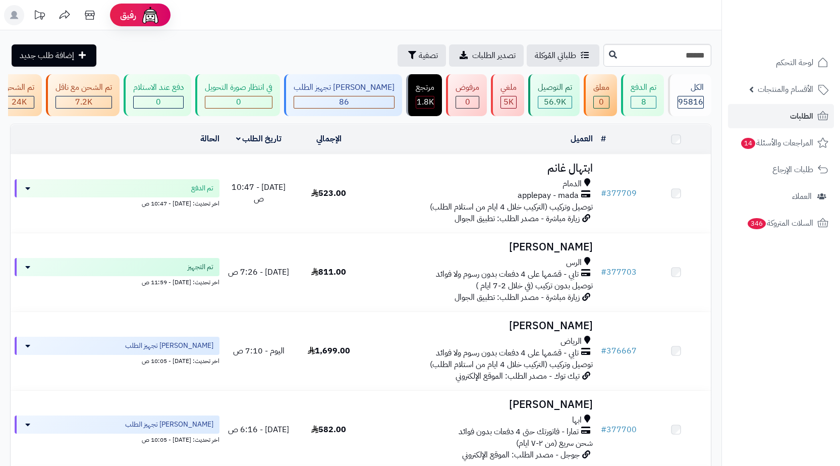
type input "******"
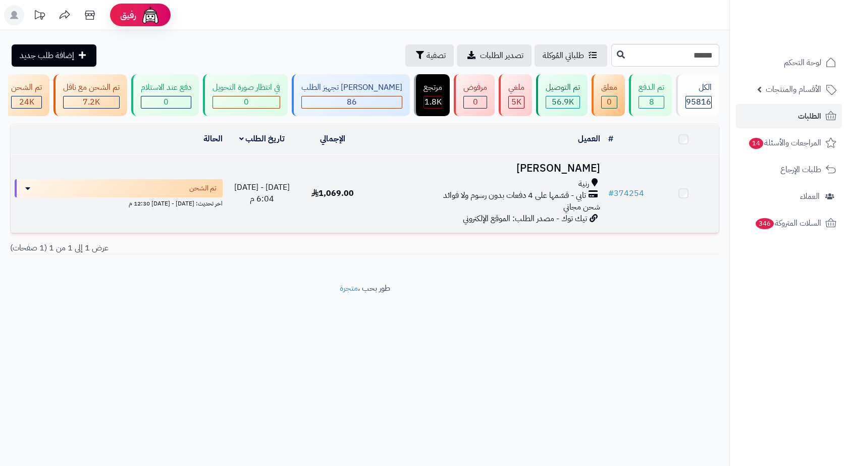
click at [538, 188] on div "رنية" at bounding box center [487, 184] width 228 height 12
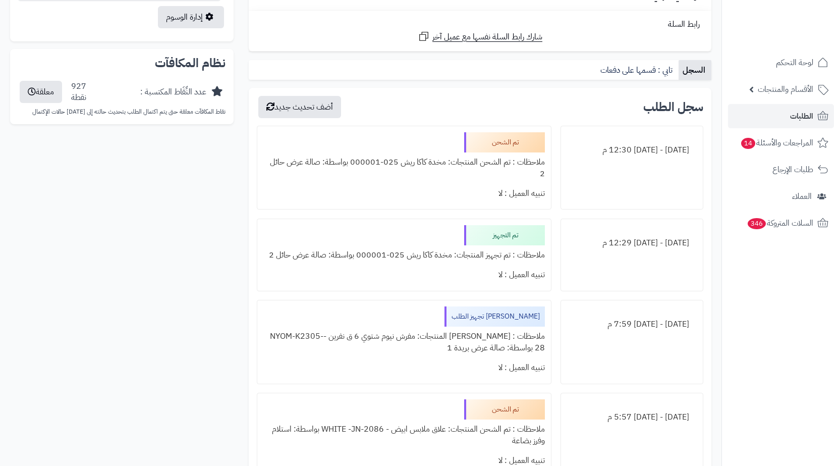
scroll to position [606, 0]
